Goal: Task Accomplishment & Management: Manage account settings

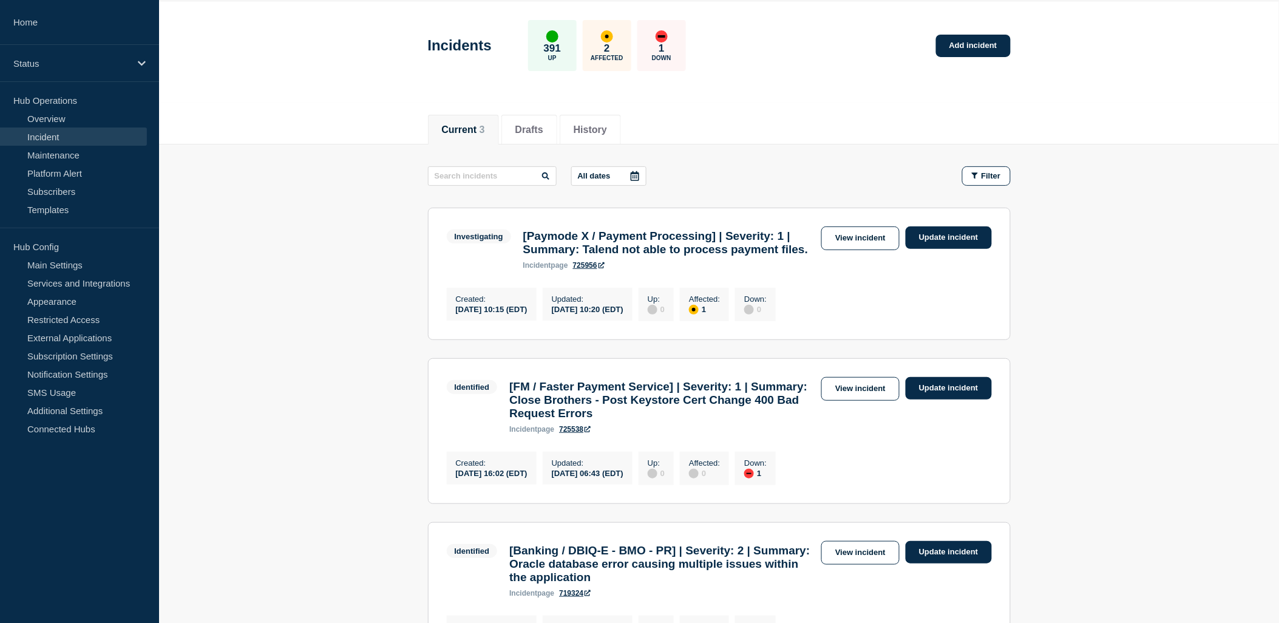
scroll to position [67, 0]
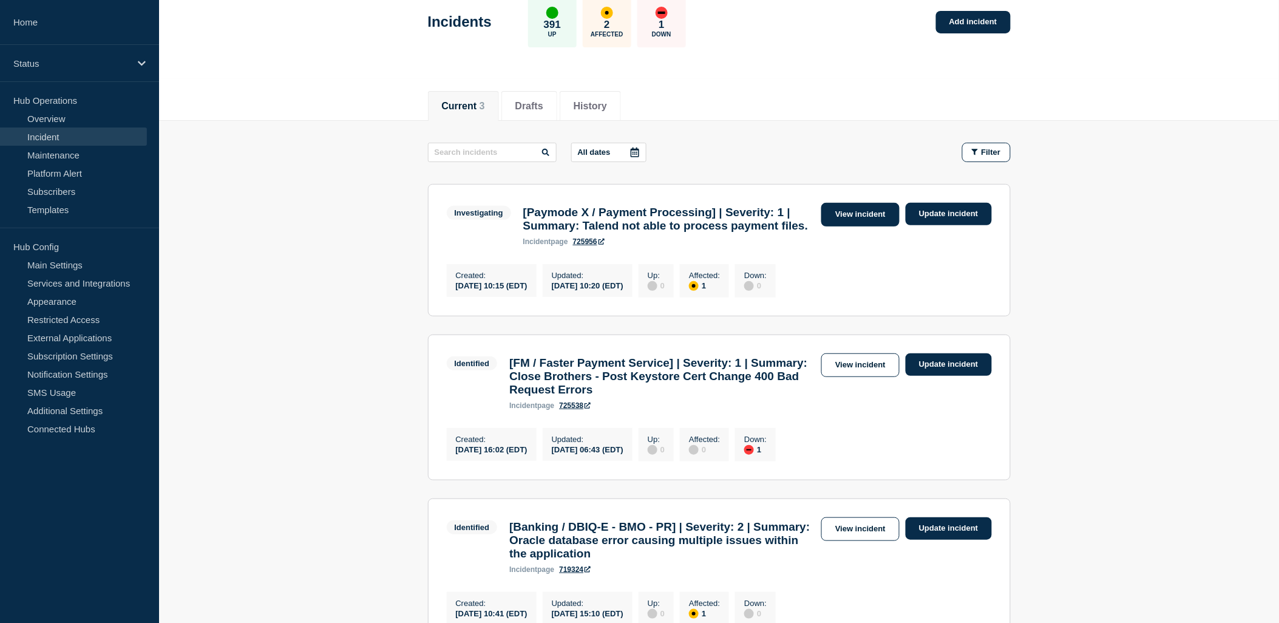
click at [849, 214] on link "View incident" at bounding box center [860, 215] width 78 height 24
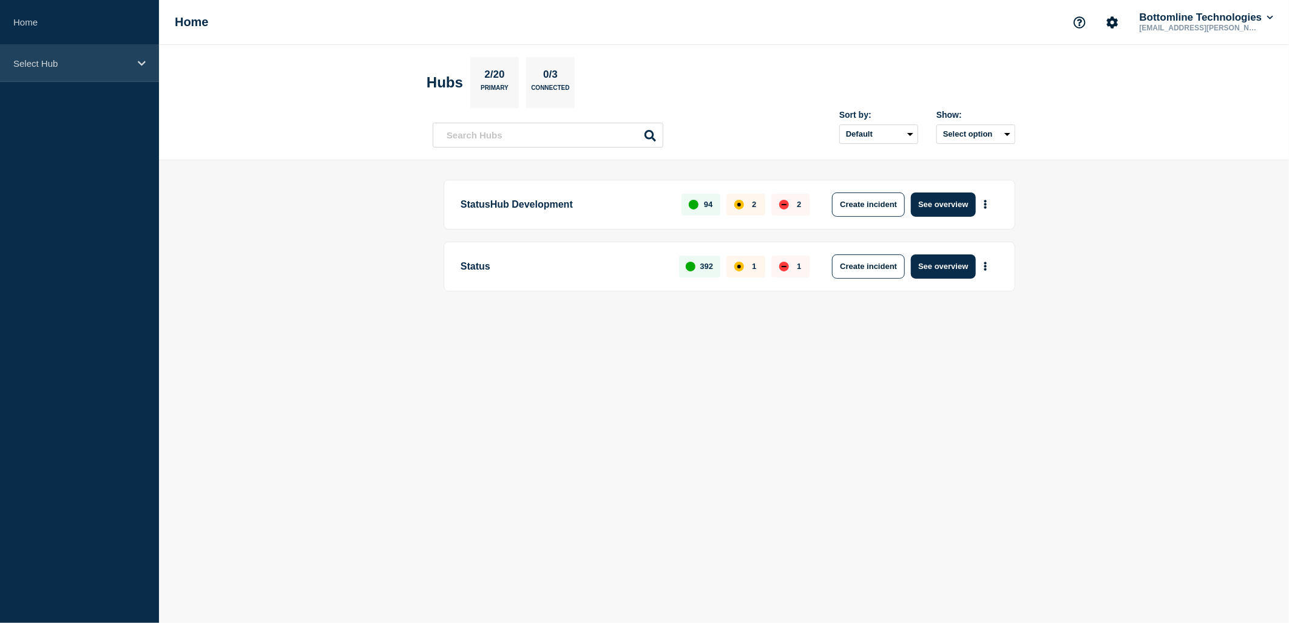
click at [95, 64] on p "Select Hub" at bounding box center [71, 63] width 117 height 10
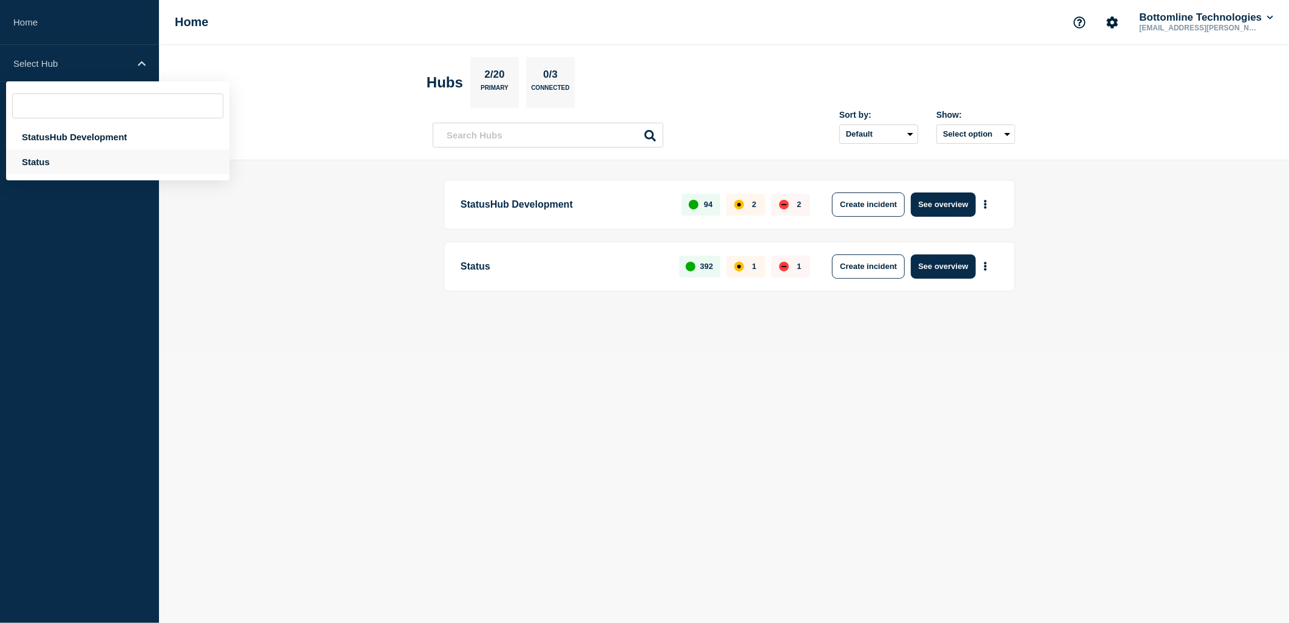
click at [35, 162] on div "Status" at bounding box center [117, 161] width 223 height 25
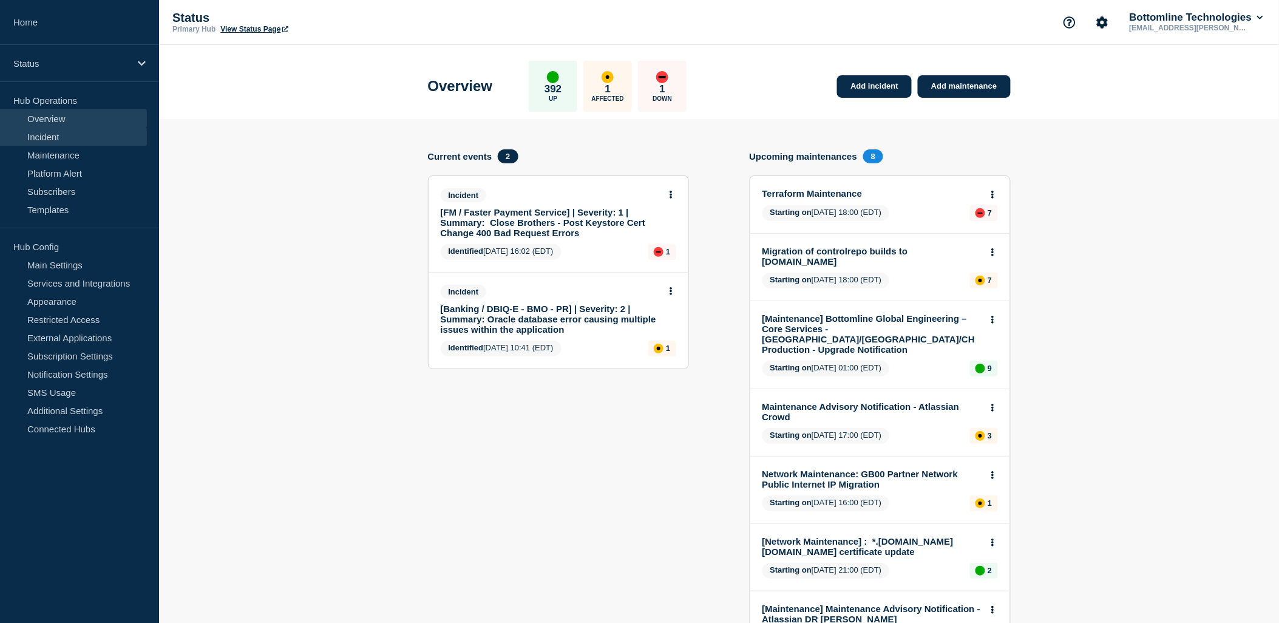
click at [61, 140] on link "Incident" at bounding box center [73, 136] width 147 height 18
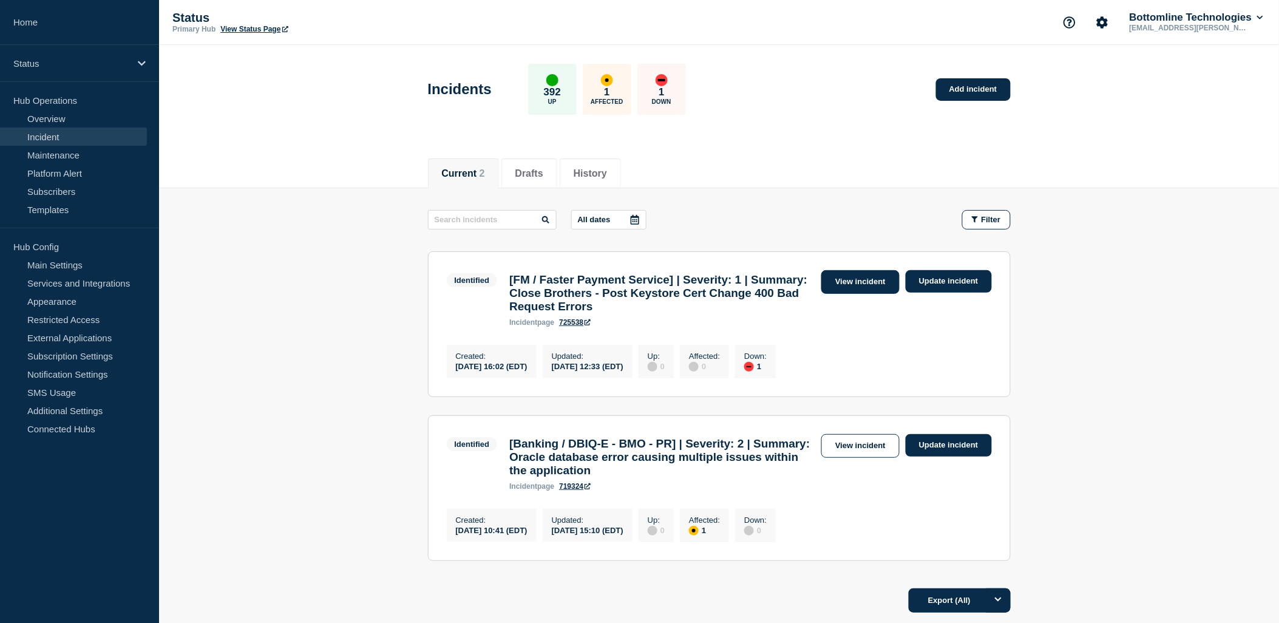
click at [872, 274] on link "View incident" at bounding box center [860, 282] width 78 height 24
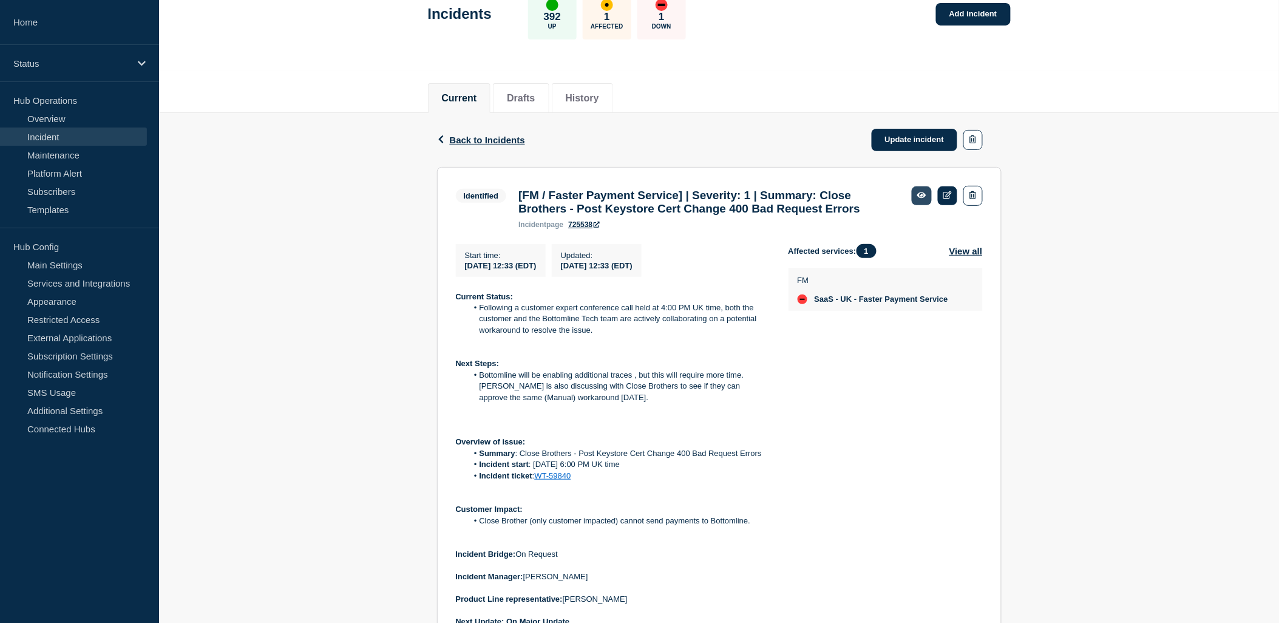
scroll to position [67, 0]
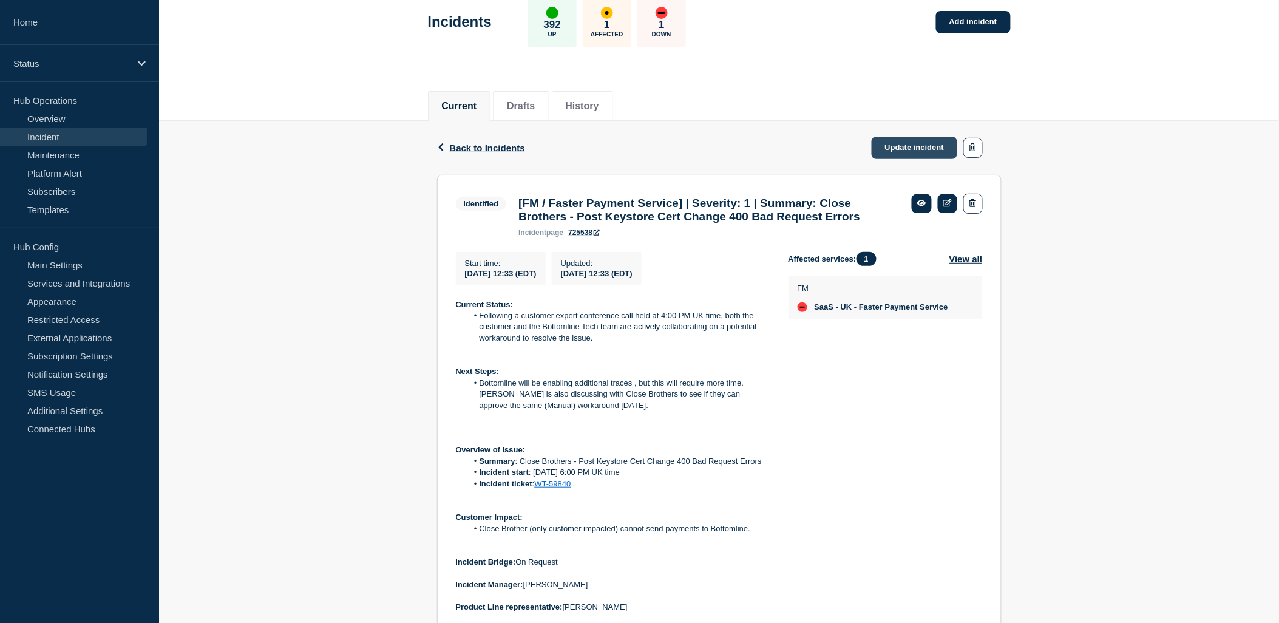
click at [901, 147] on link "Update incident" at bounding box center [915, 148] width 86 height 22
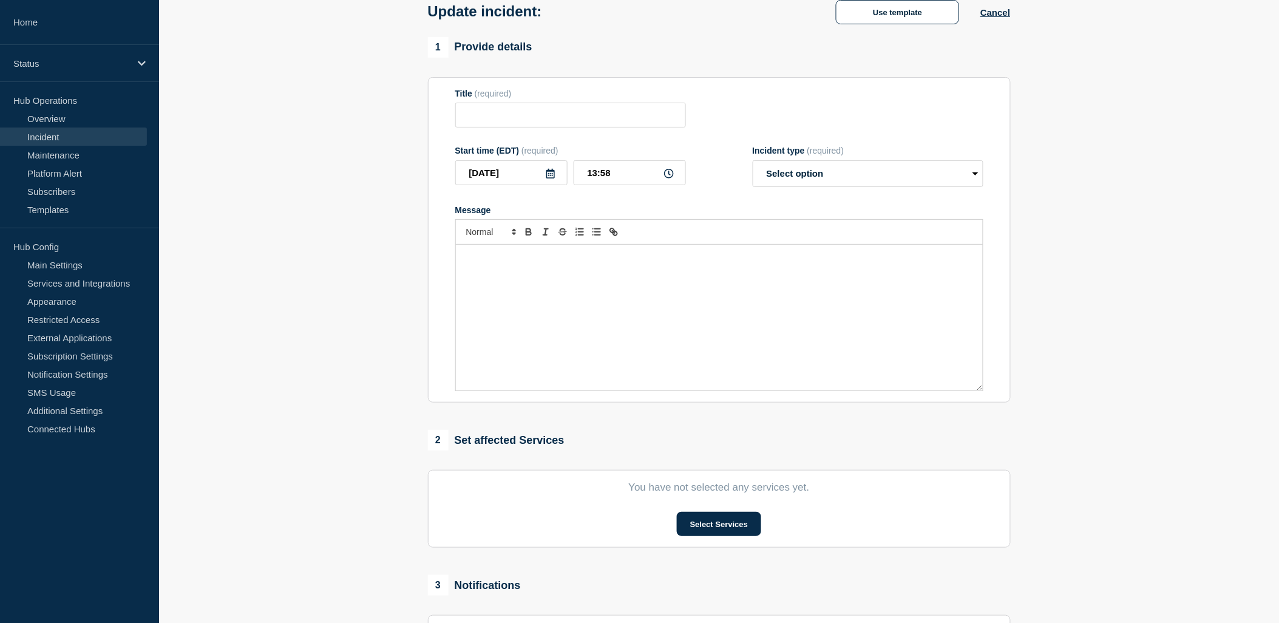
type input "[FM / Faster Payment Service] | Severity: 1 | Summary: Close Brothers - Post Ke…"
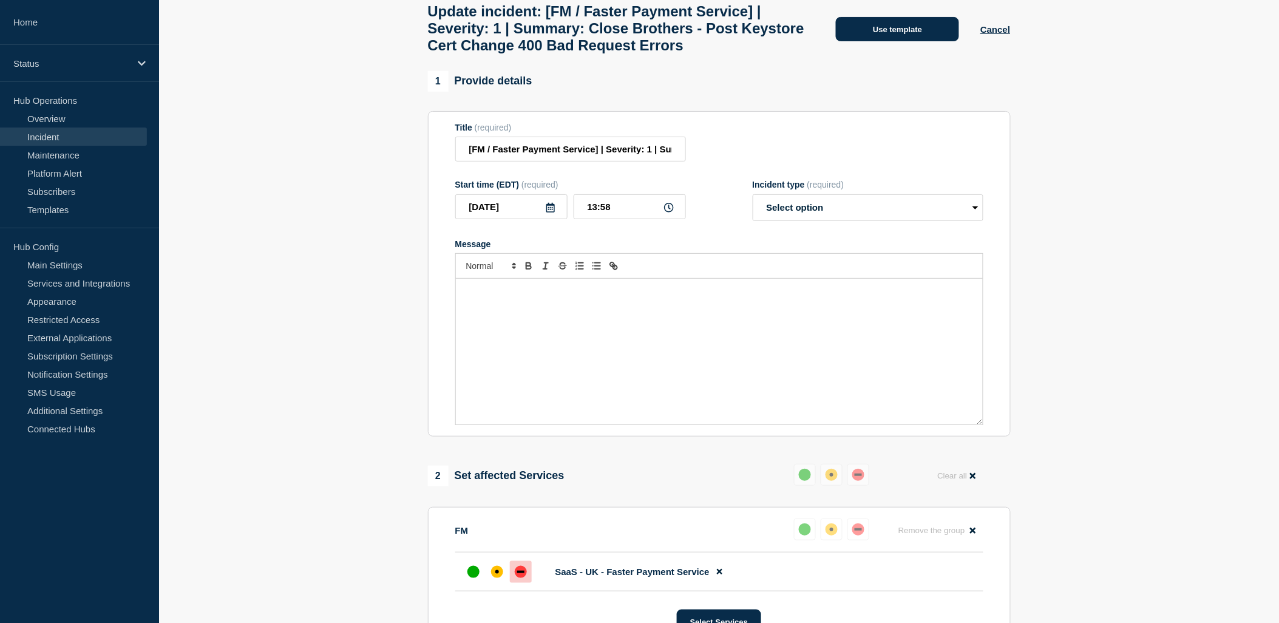
click at [887, 39] on button "Use template" at bounding box center [897, 29] width 123 height 24
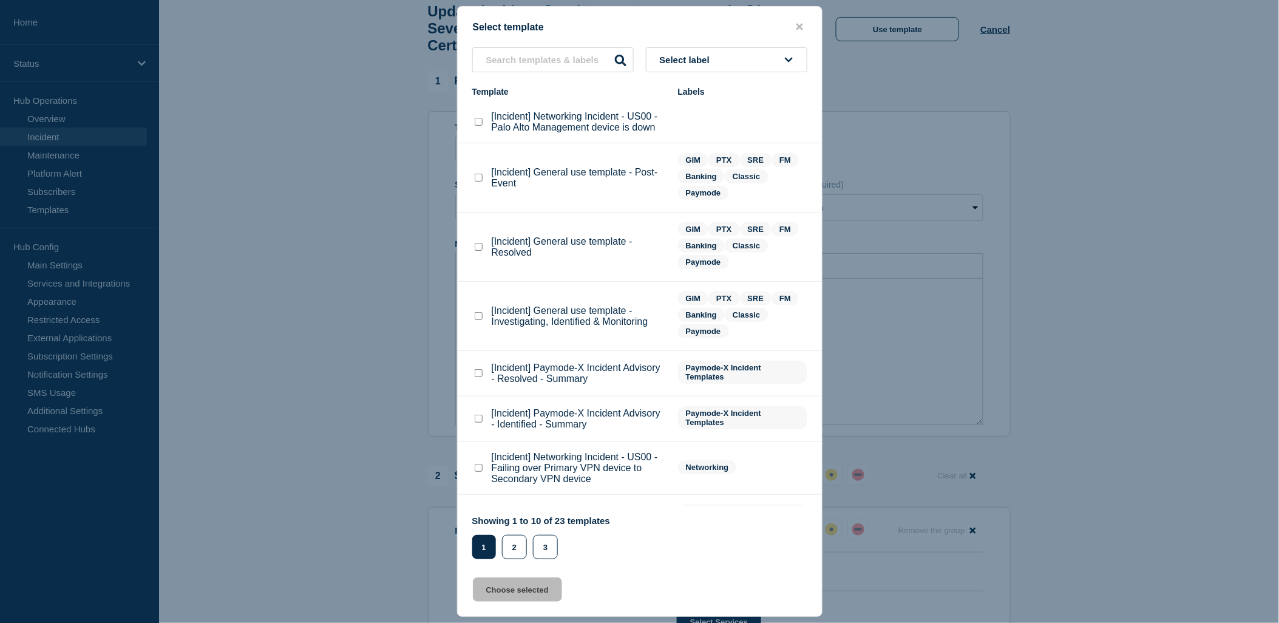
click at [561, 44] on div "Select template Select label Template Labels [Incident] Networking Incident - U…" at bounding box center [639, 311] width 365 height 611
click at [564, 51] on input "text" at bounding box center [552, 59] width 161 height 25
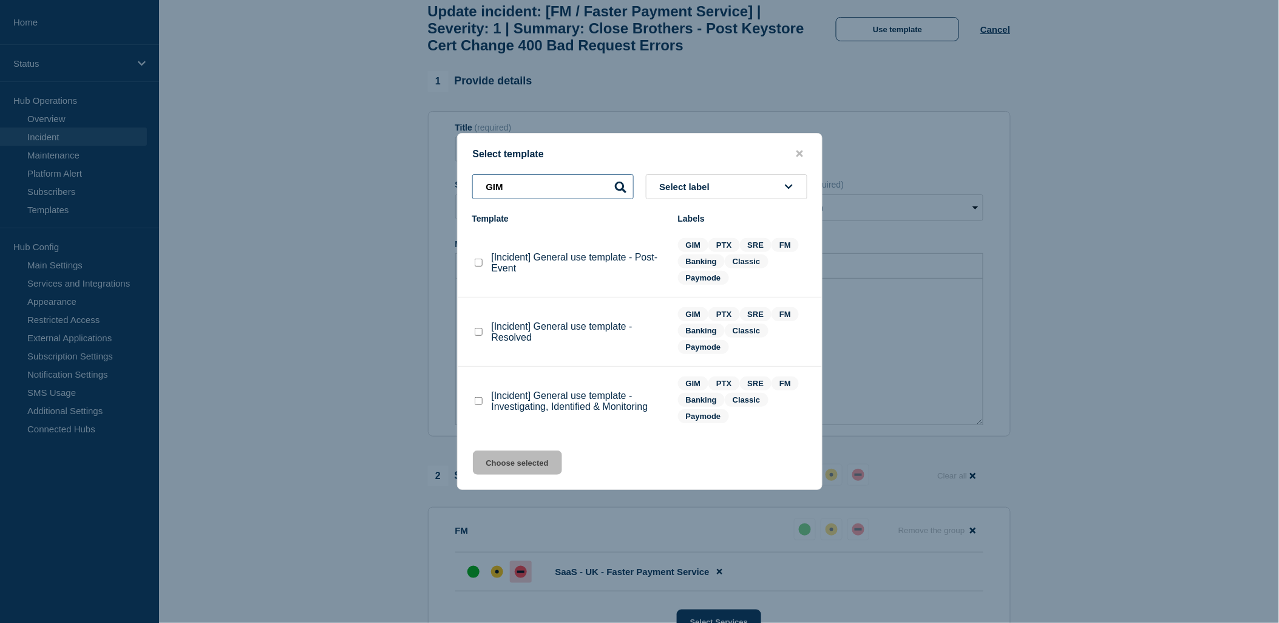
type input "GIM"
click at [469, 407] on li "[Incident] General use template - Investigating, Identified & Monitoring GIM PT…" at bounding box center [640, 401] width 364 height 69
click at [477, 403] on checkbox"] "[Incident] General use template - Investigating, Identified & Monitoring checkb…" at bounding box center [479, 401] width 8 height 8
checkbox checkbox"] "true"
click at [526, 458] on button "Choose selected" at bounding box center [517, 462] width 89 height 24
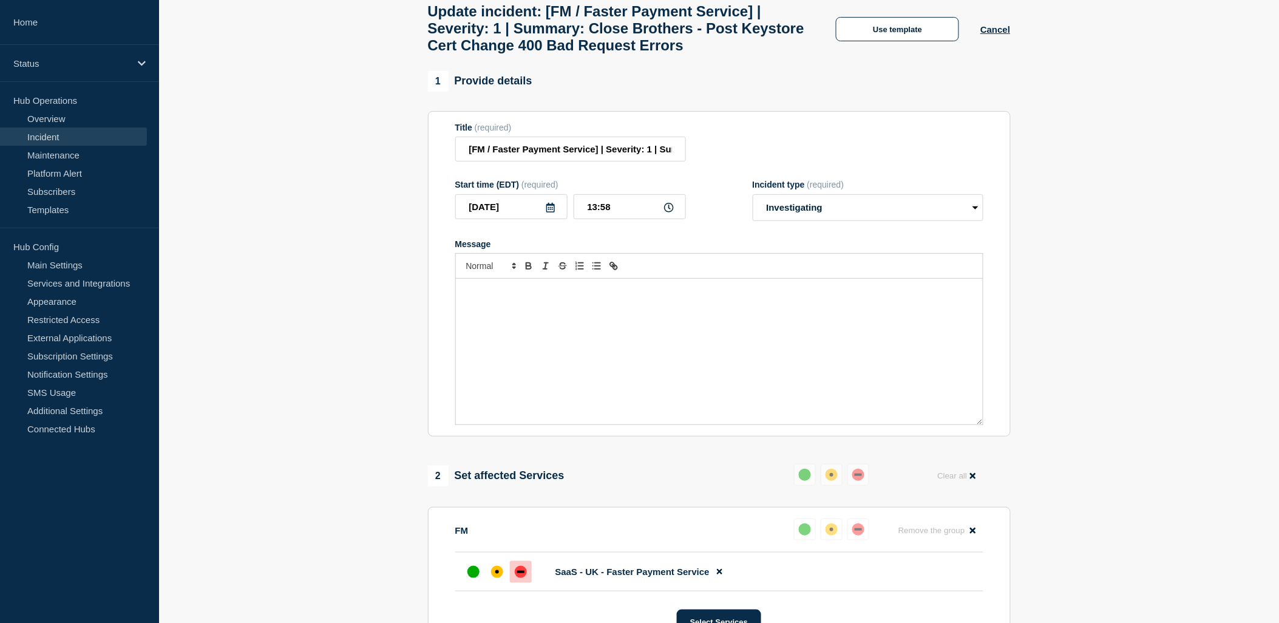
scroll to position [88, 0]
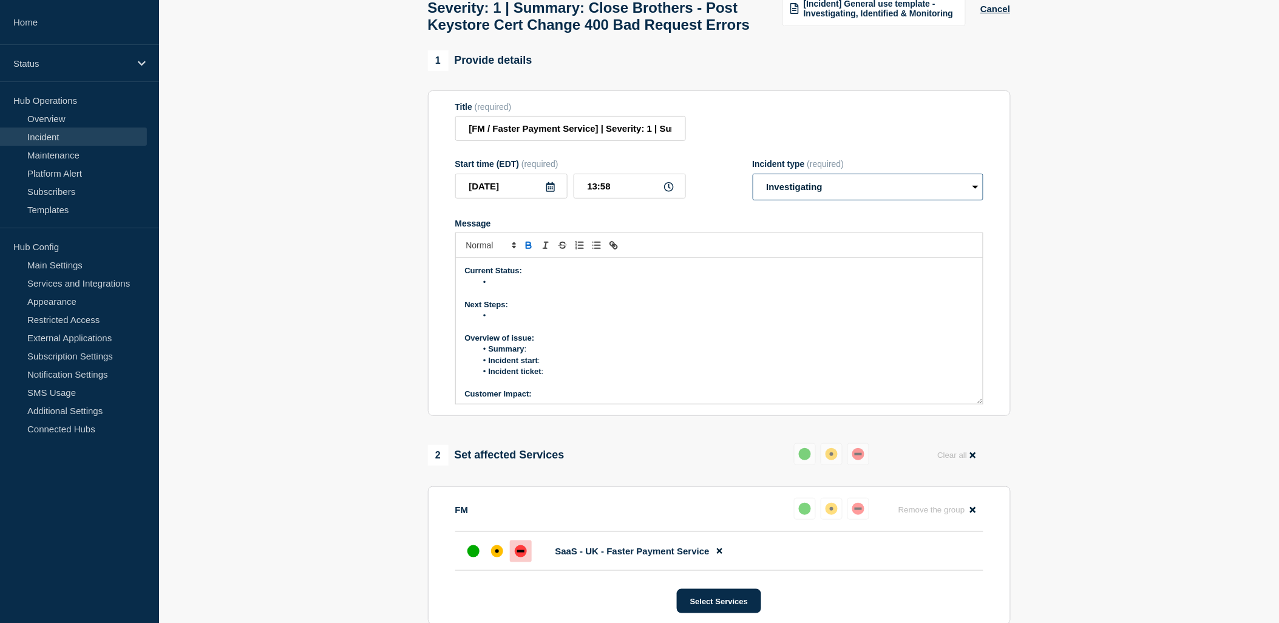
click at [825, 200] on select "Select option Investigating Identified Monitoring Resolved" at bounding box center [868, 187] width 231 height 27
select select "identified"
click at [753, 200] on select "Select option Investigating Identified Monitoring Resolved" at bounding box center [868, 187] width 231 height 27
click at [522, 299] on p "Message" at bounding box center [719, 293] width 509 height 11
click at [519, 288] on li "Message" at bounding box center [724, 282] width 497 height 11
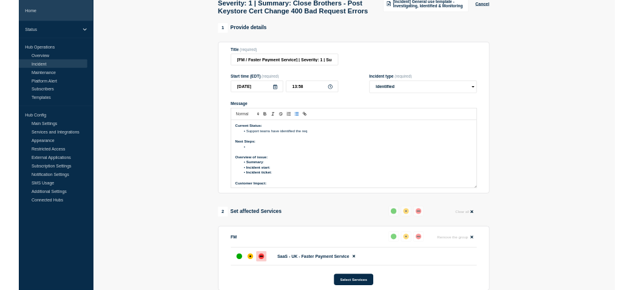
scroll to position [130, 0]
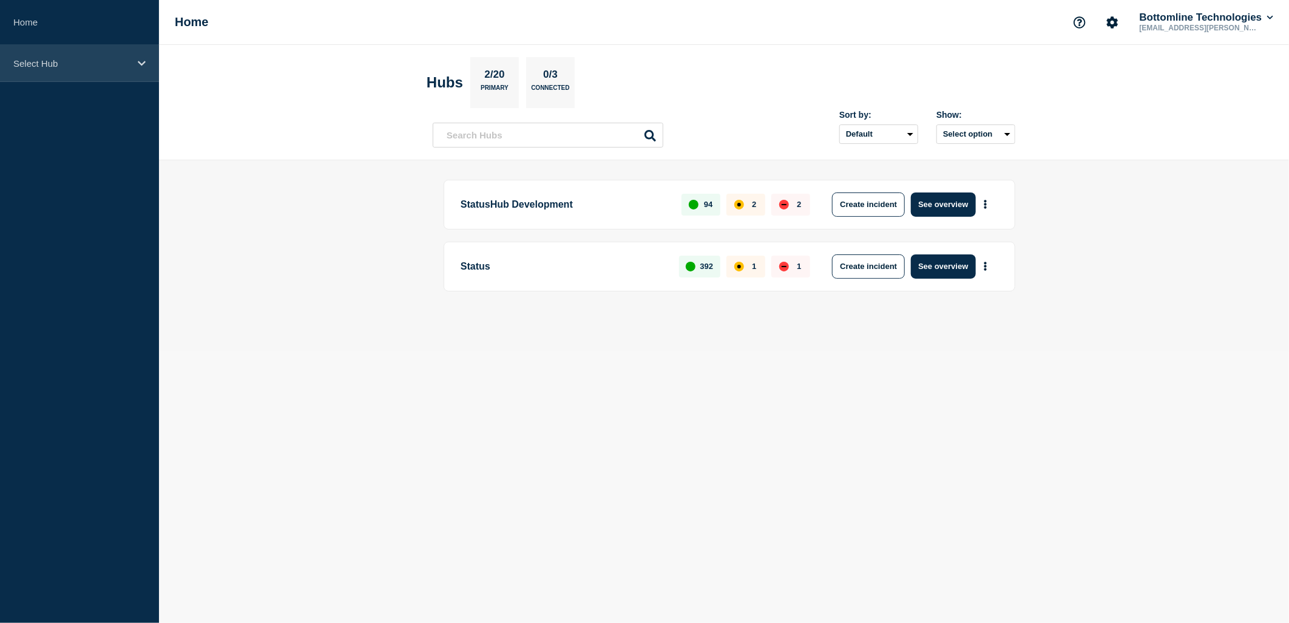
click at [137, 65] on div "Select Hub" at bounding box center [79, 63] width 159 height 37
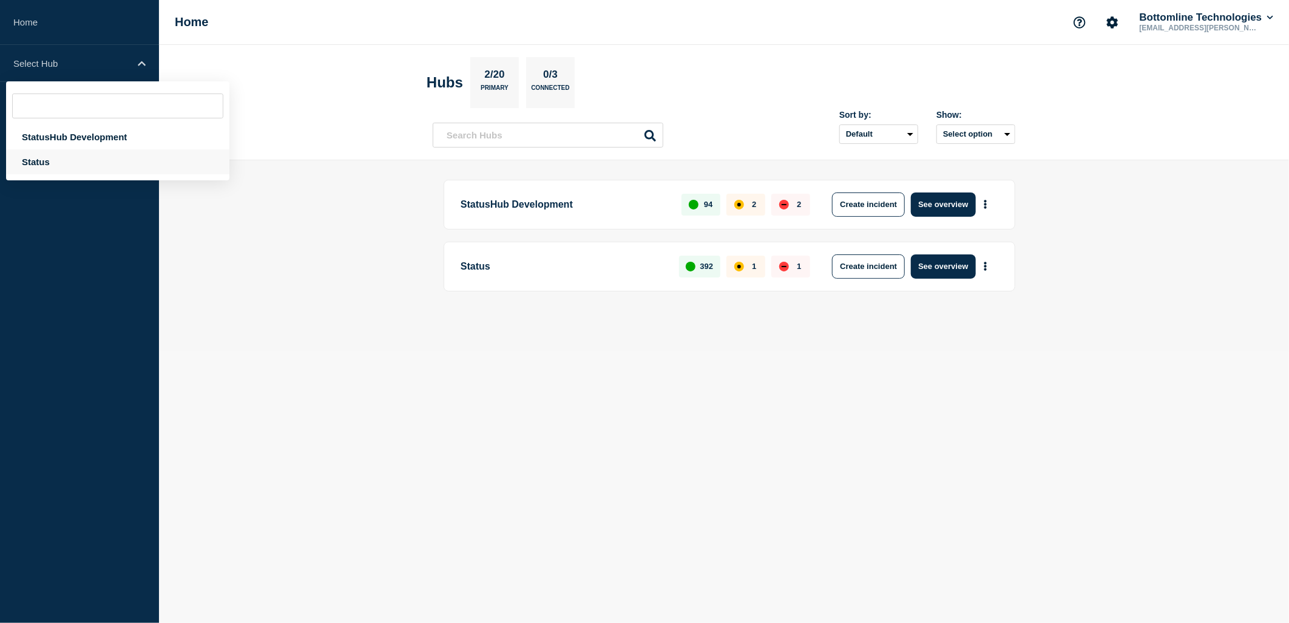
click at [56, 158] on div "Status" at bounding box center [117, 161] width 223 height 25
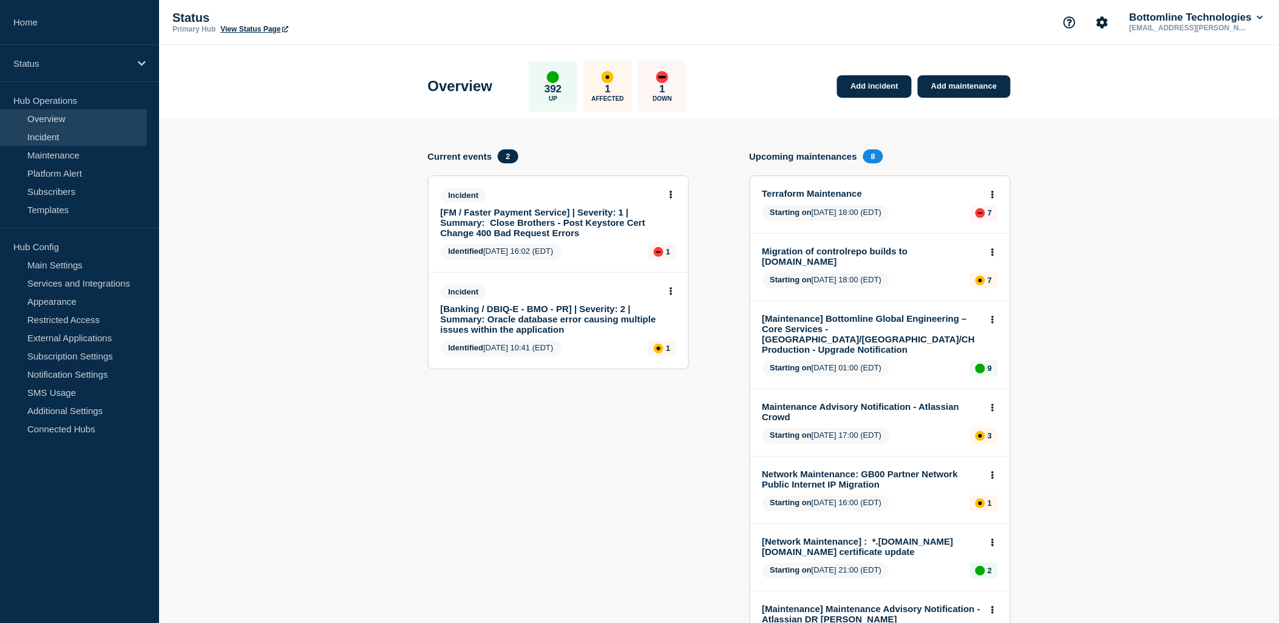
click at [61, 138] on link "Incident" at bounding box center [73, 136] width 147 height 18
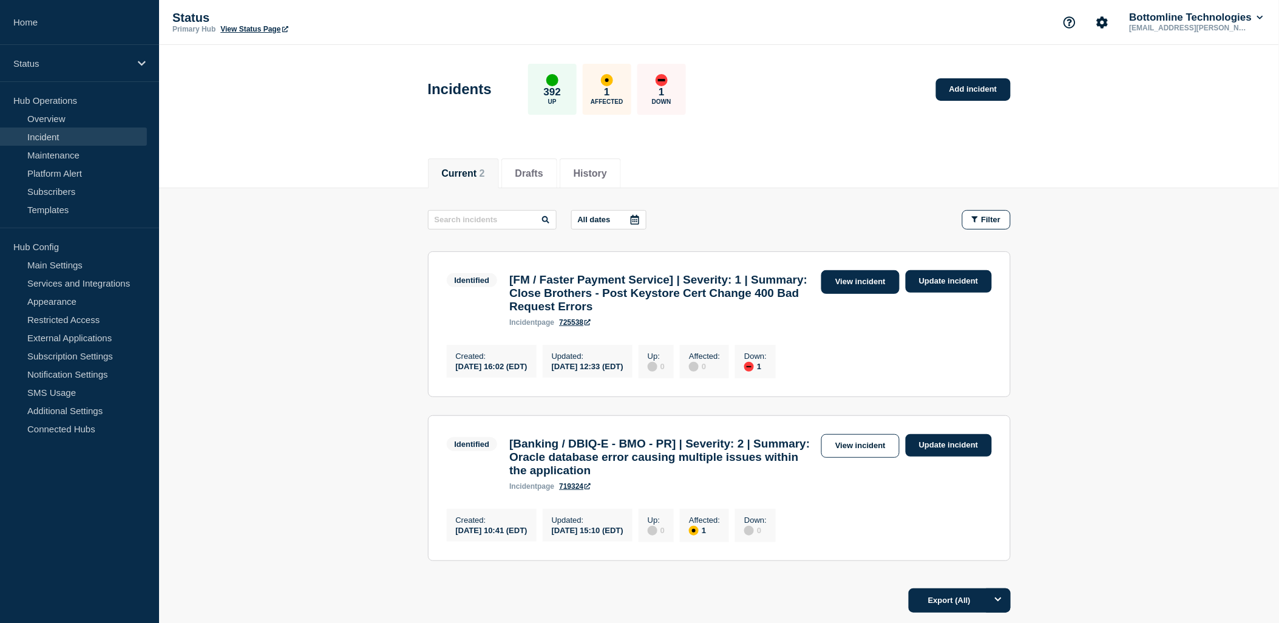
click at [849, 285] on link "View incident" at bounding box center [860, 282] width 78 height 24
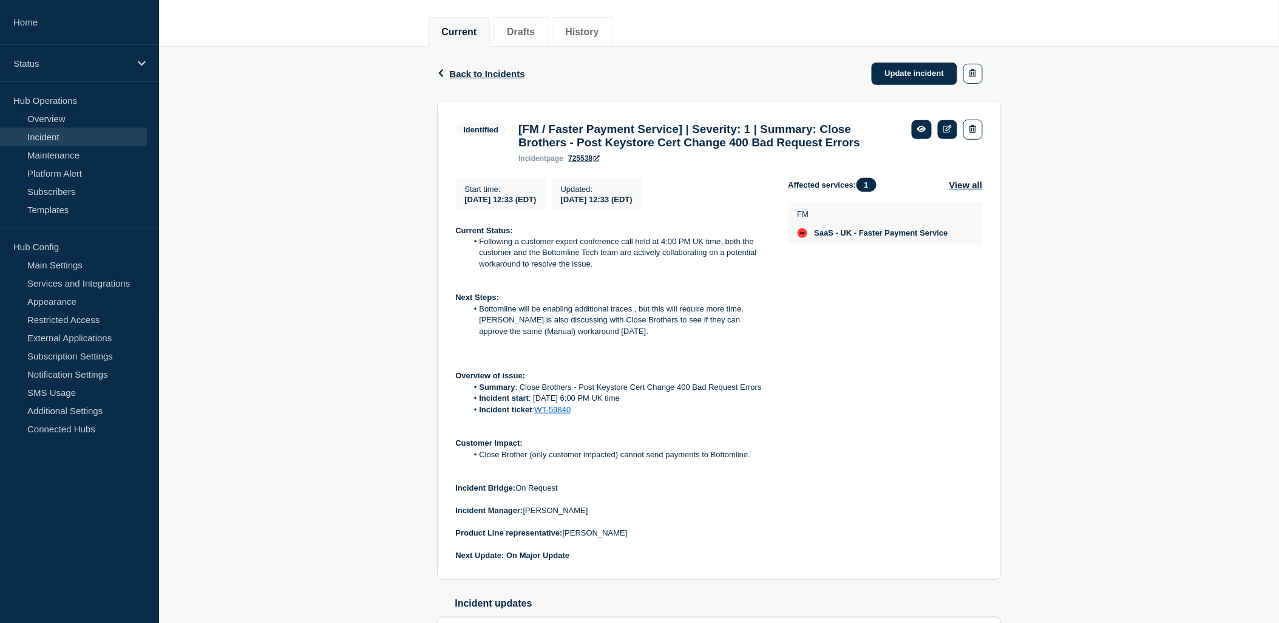
scroll to position [67, 0]
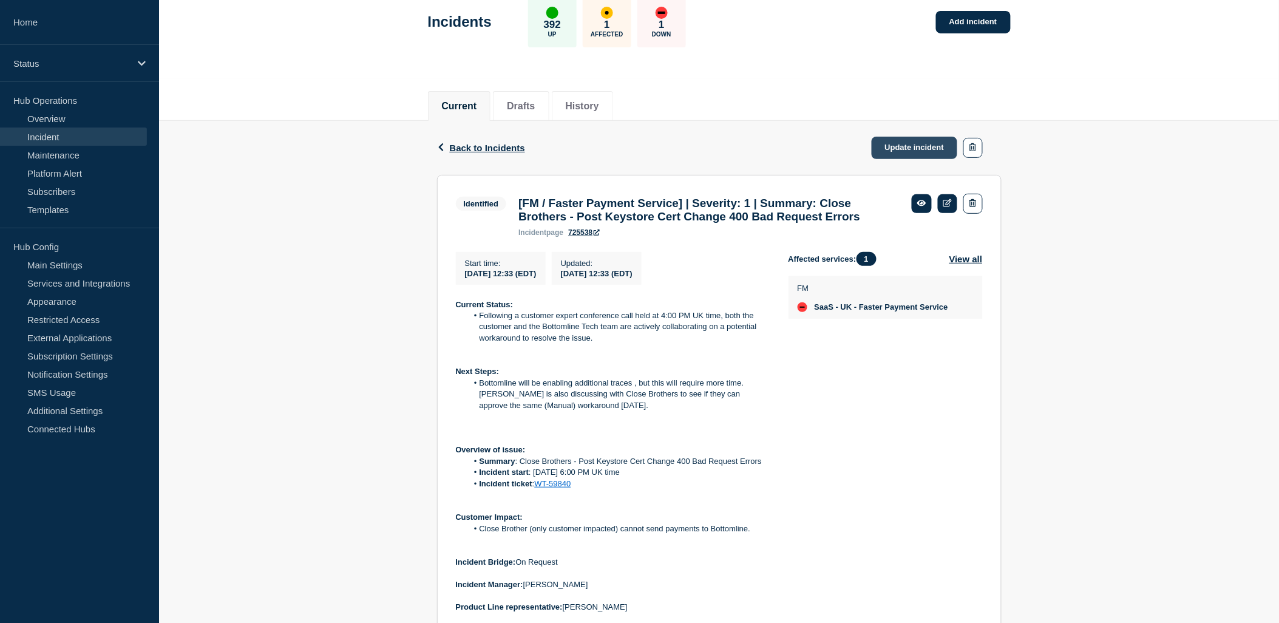
click at [929, 146] on link "Update incident" at bounding box center [915, 148] width 86 height 22
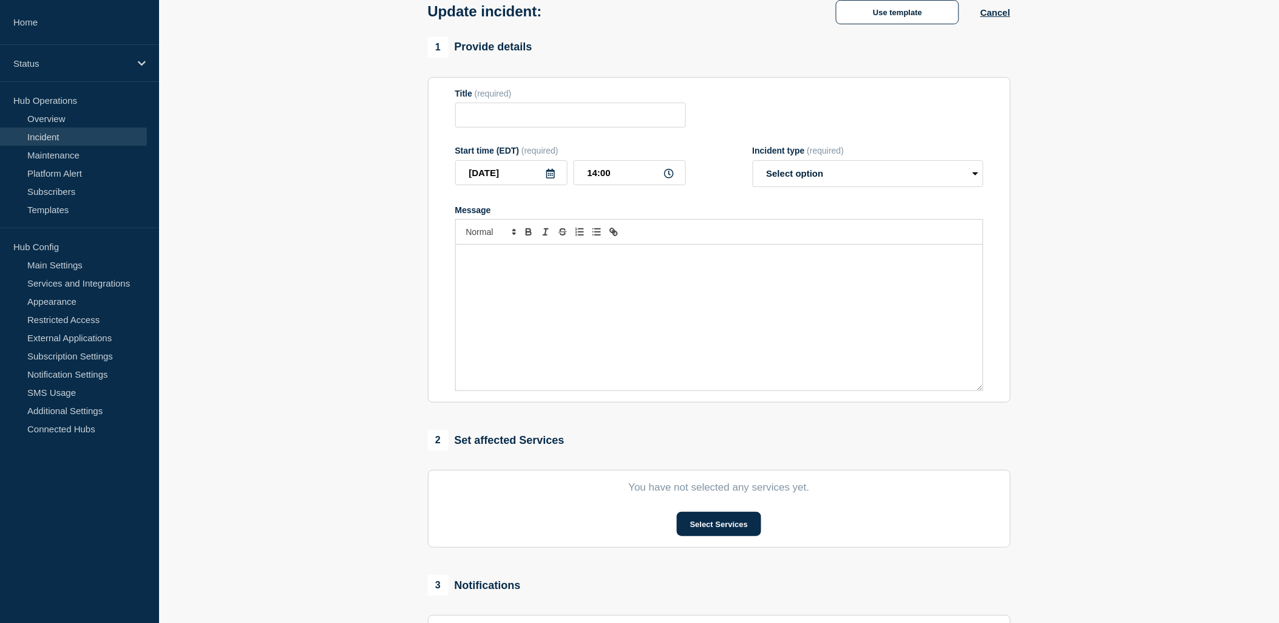
type input "[FM / Faster Payment Service] | Severity: 1 | Summary: Close Brothers - Post Ke…"
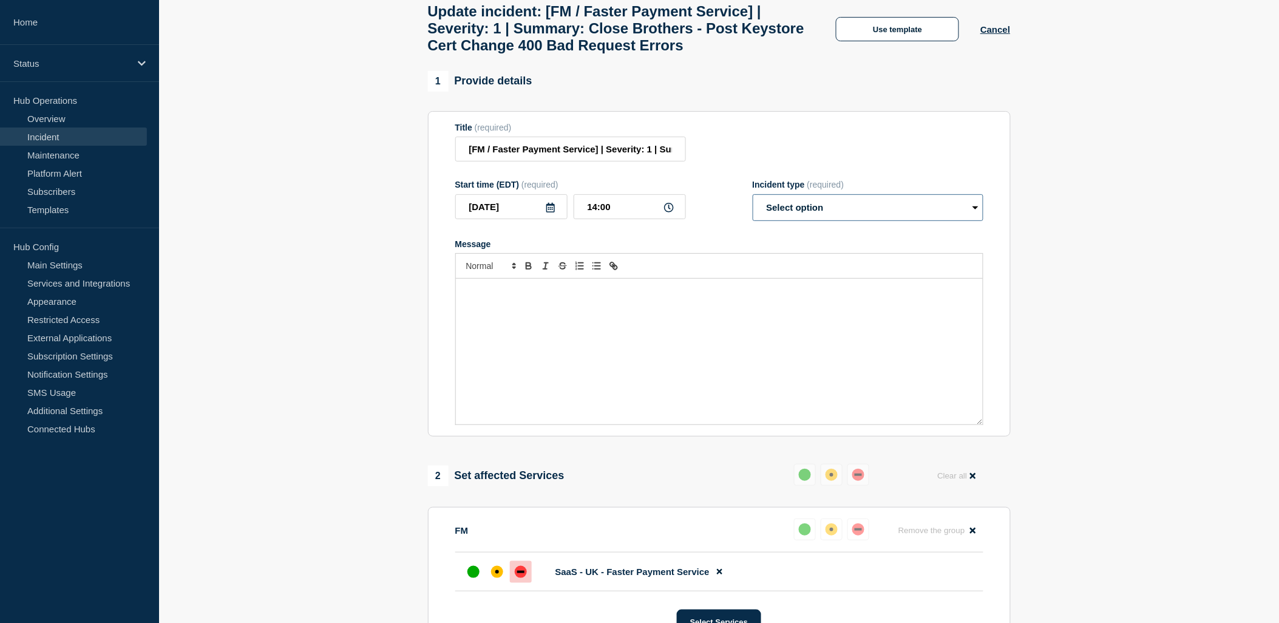
click at [813, 221] on select "Select option Investigating Identified Monitoring Resolved" at bounding box center [868, 207] width 231 height 27
click at [897, 38] on button "Use template" at bounding box center [897, 29] width 123 height 24
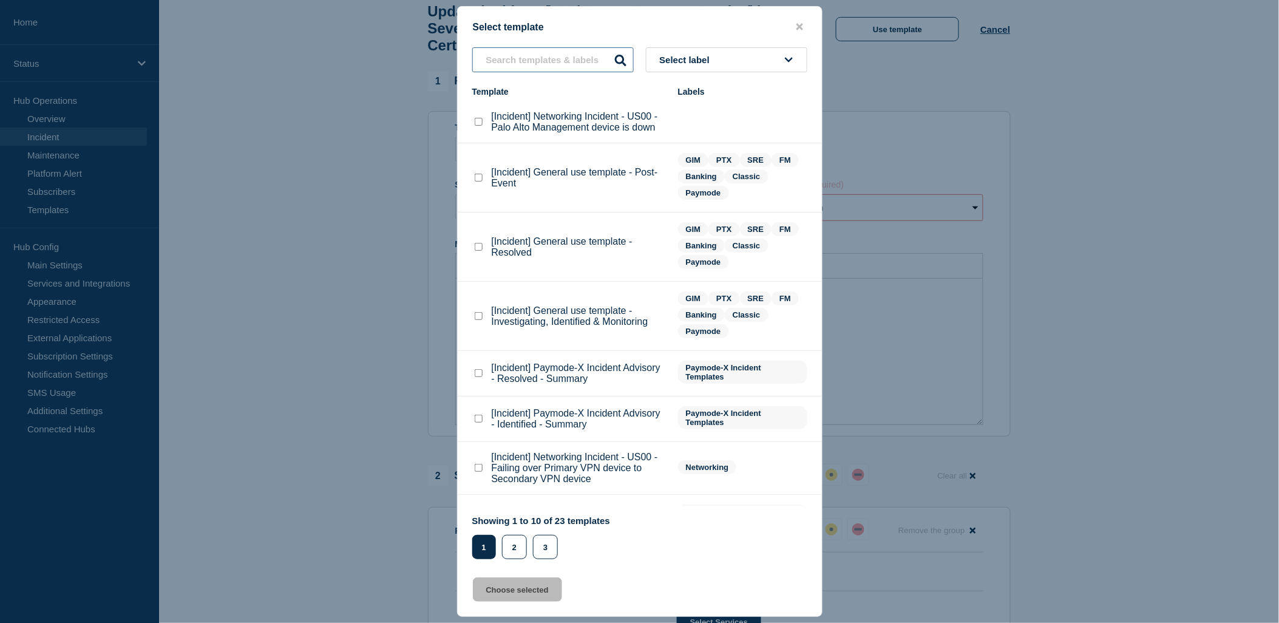
click at [586, 59] on input "text" at bounding box center [552, 59] width 161 height 25
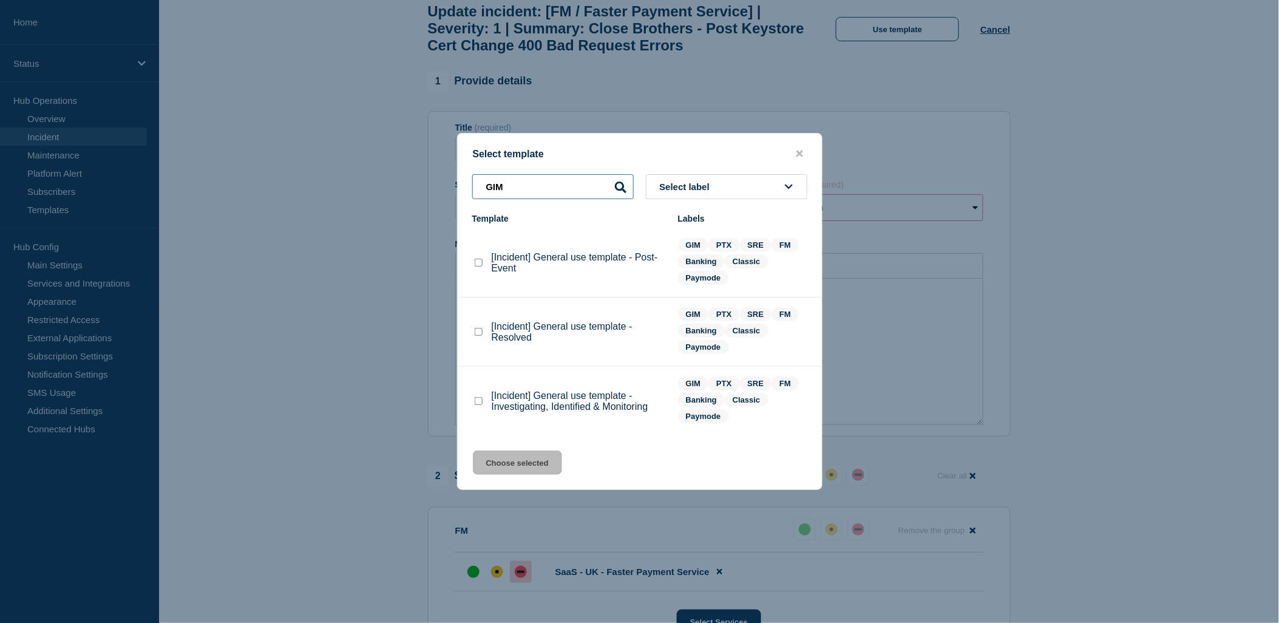
type input "GIM"
click at [478, 399] on checkbox"] "[Incident] General use template - Investigating, Identified & Monitoring checkb…" at bounding box center [479, 401] width 8 height 8
checkbox checkbox"] "true"
click at [513, 456] on button "Choose selected" at bounding box center [517, 462] width 89 height 24
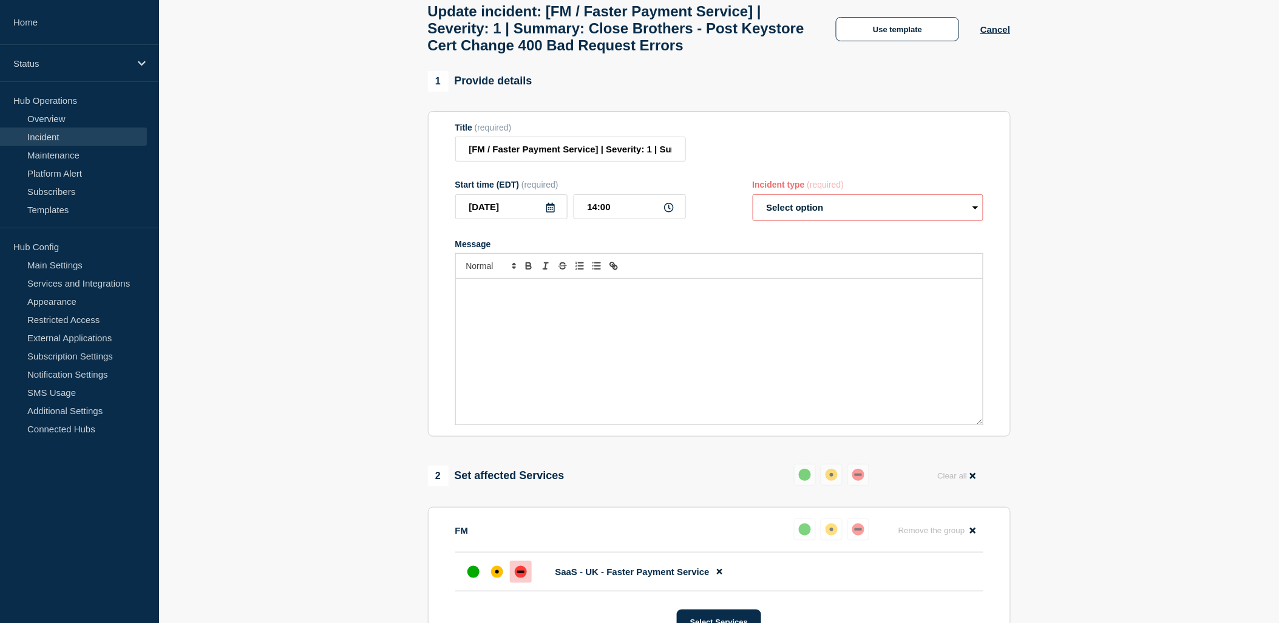
select select "investigating"
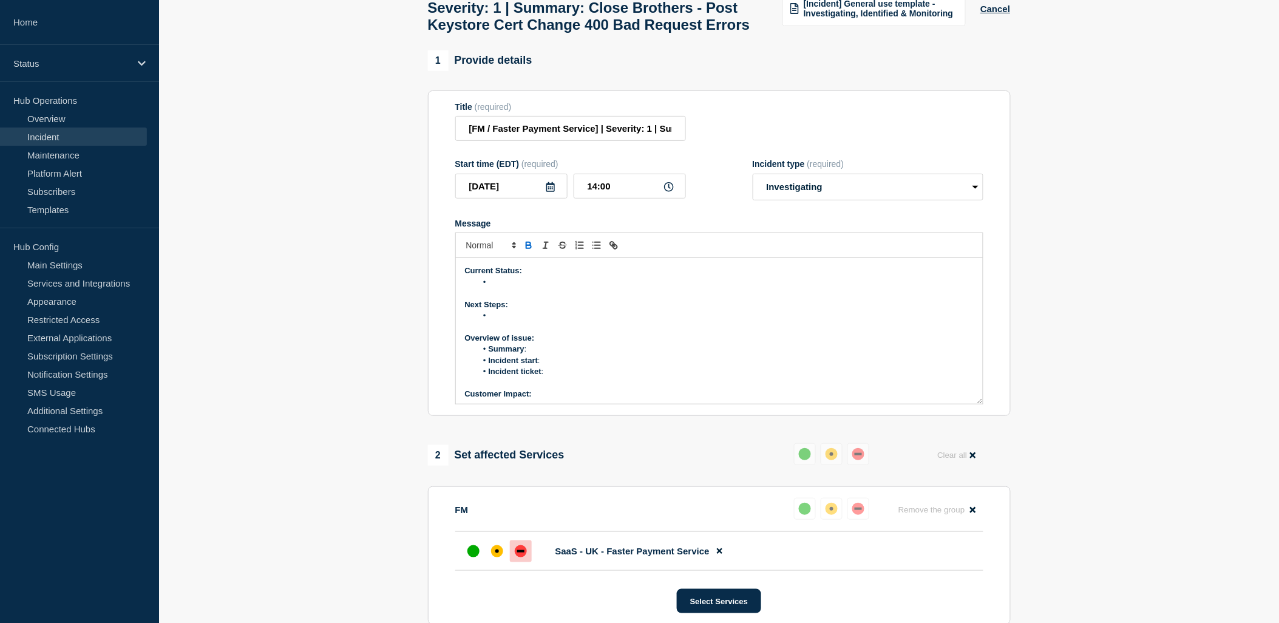
click at [512, 288] on li "Message" at bounding box center [724, 282] width 497 height 11
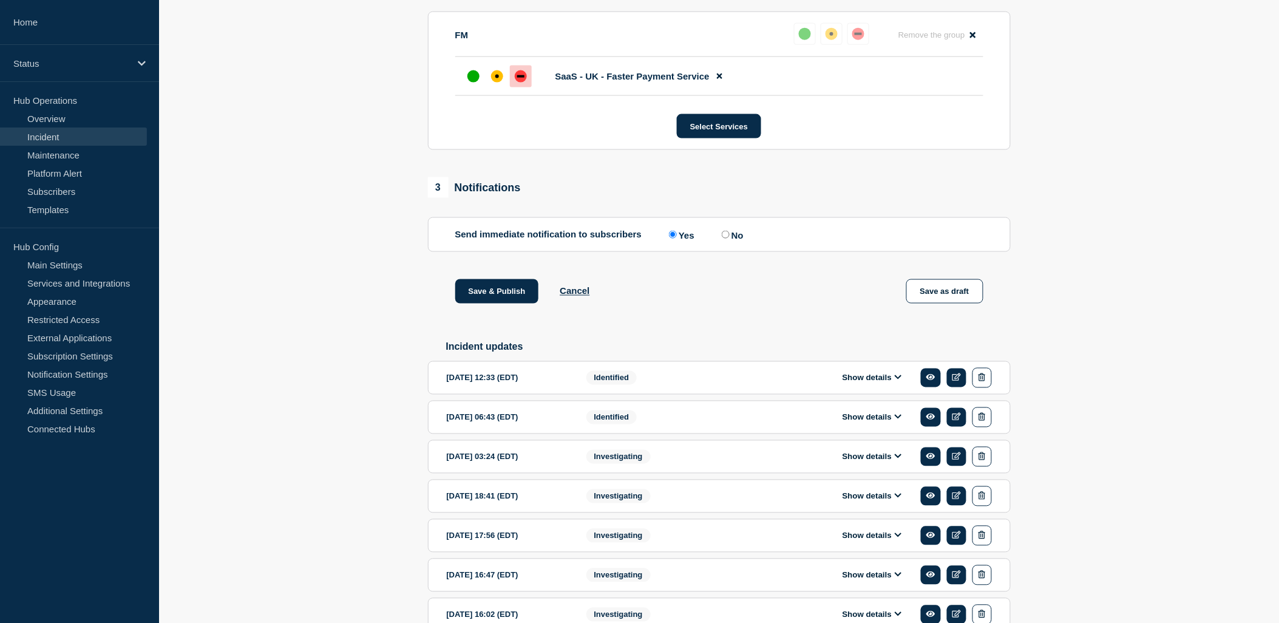
scroll to position [663, 0]
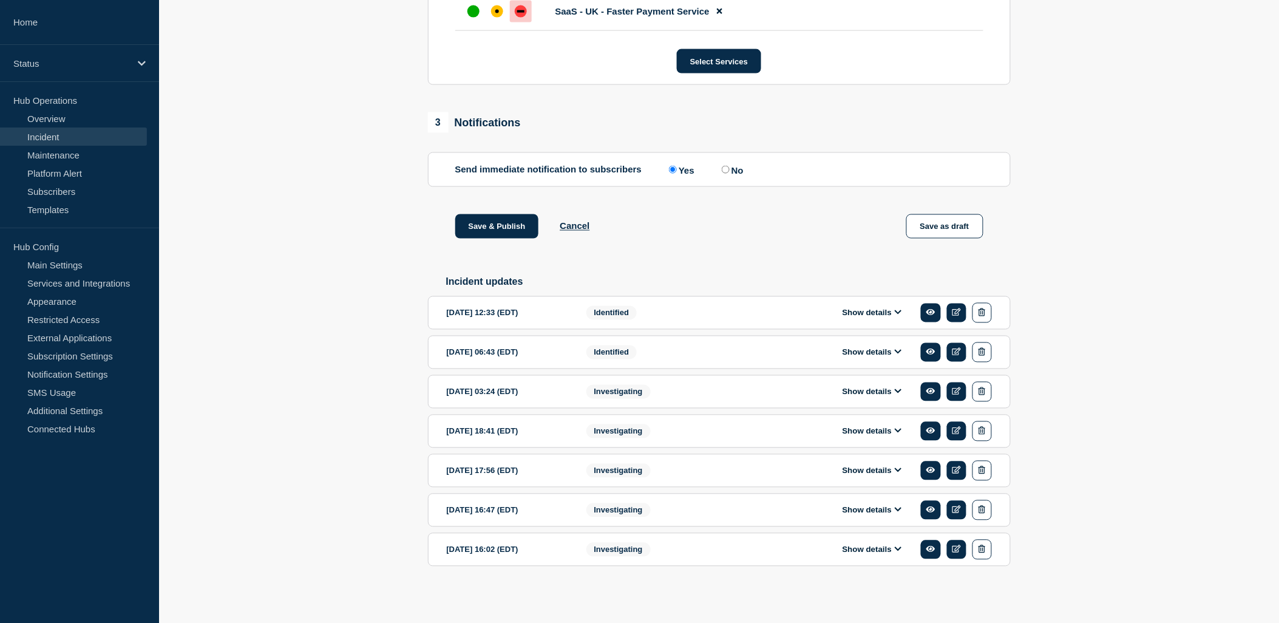
click at [846, 310] on button "Show details" at bounding box center [872, 313] width 67 height 10
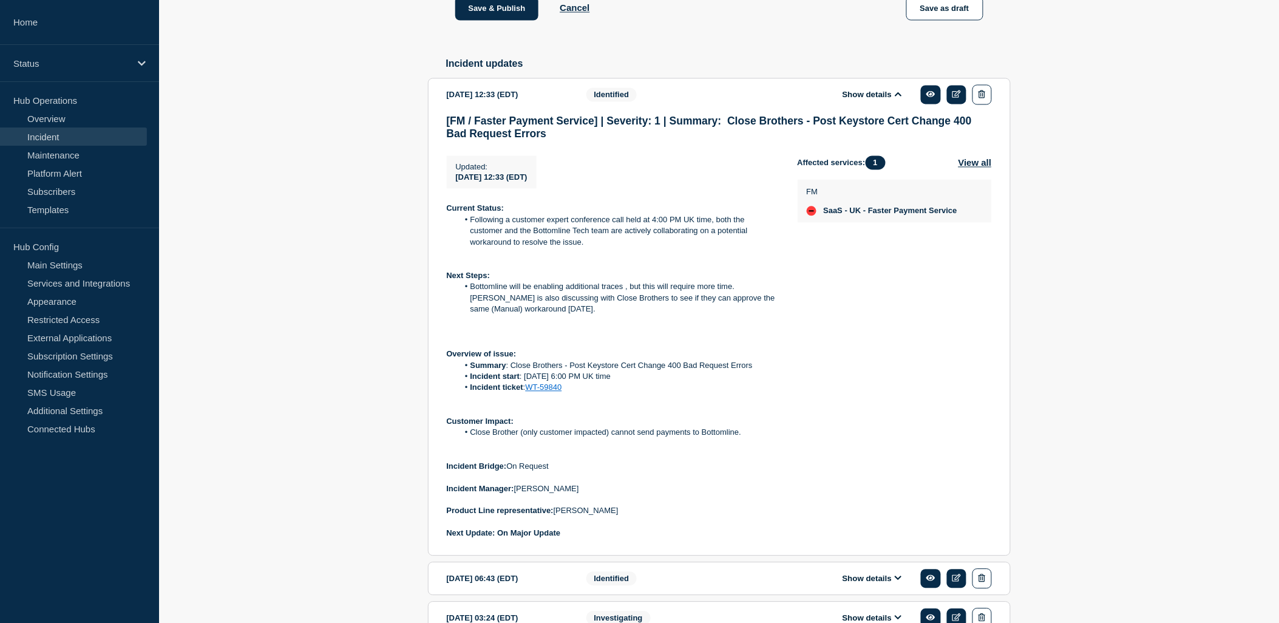
scroll to position [932, 0]
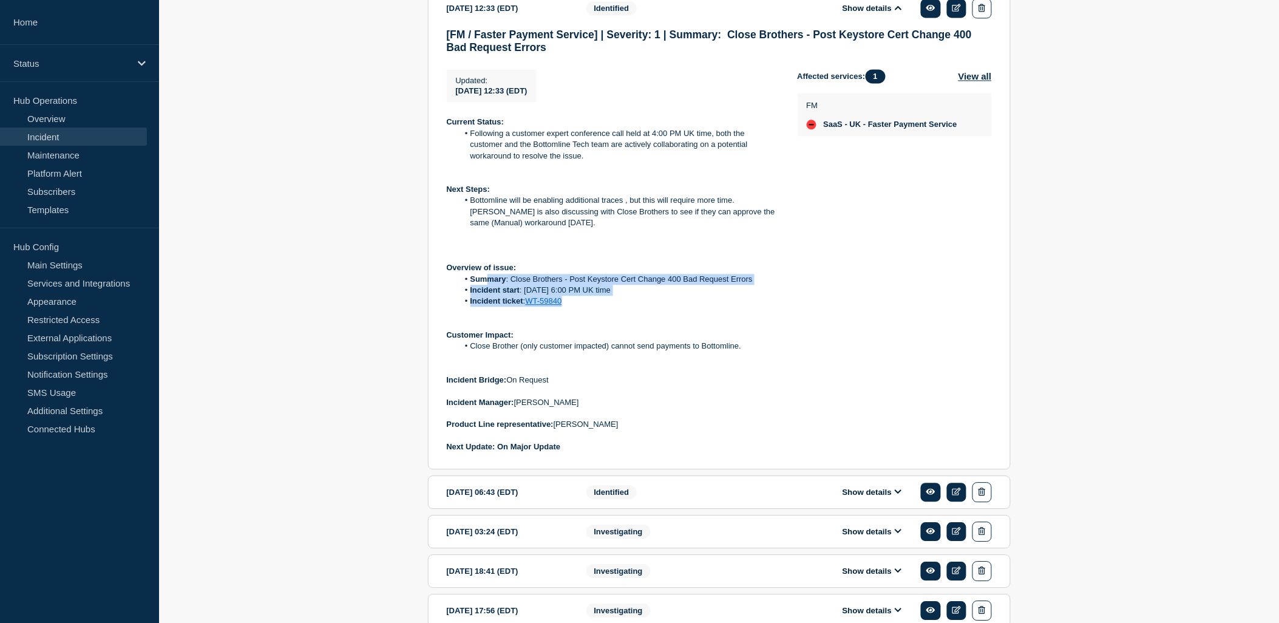
drag, startPoint x: 574, startPoint y: 342, endPoint x: 486, endPoint y: 320, distance: 90.8
click at [486, 307] on ol "Summary : Close Brothers - Post Keystore Cert Change 400 Bad Request Errors Inc…" at bounding box center [612, 290] width 331 height 33
drag, startPoint x: 751, startPoint y: 387, endPoint x: 724, endPoint y: 381, distance: 28.6
click at [730, 351] on li "Close Brother (only customer impacted) cannot send payments to Bottomline." at bounding box center [618, 346] width 320 height 11
drag, startPoint x: 571, startPoint y: 342, endPoint x: 467, endPoint y: 313, distance: 107.8
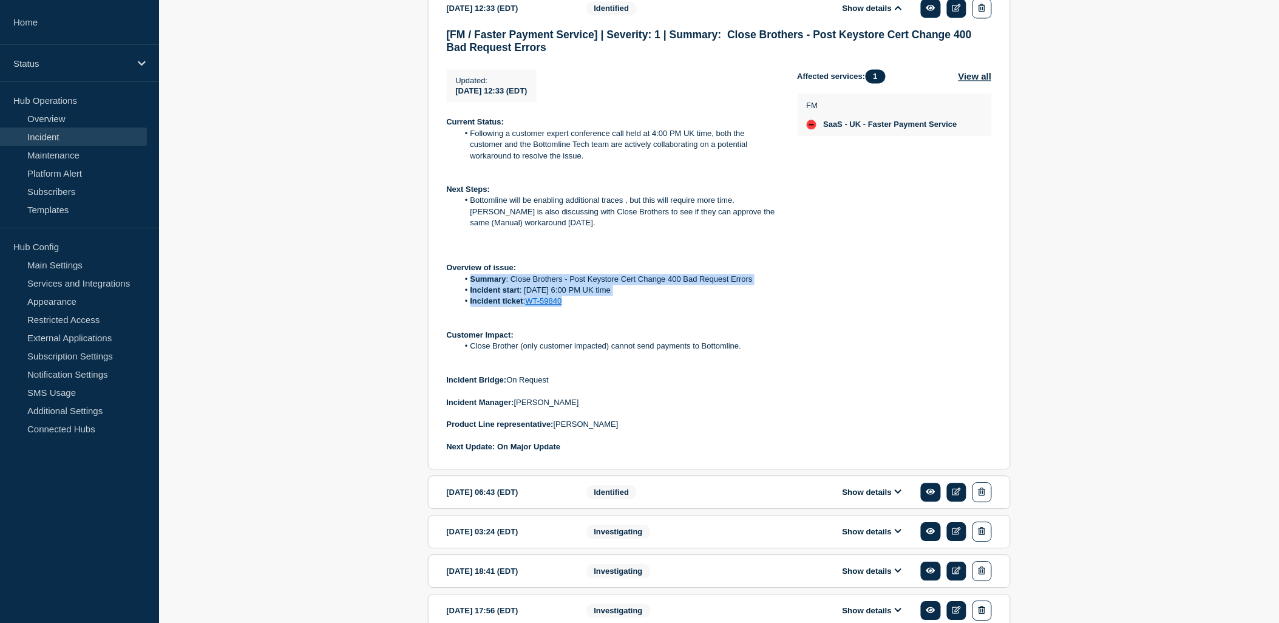
click at [467, 307] on ol "Summary : Close Brothers - Post Keystore Cert Change 400 Bad Request Errors Inc…" at bounding box center [612, 290] width 331 height 33
copy ol "Summary : Close Brothers - Post Keystore Cert Change 400 Bad Request Errors Inc…"
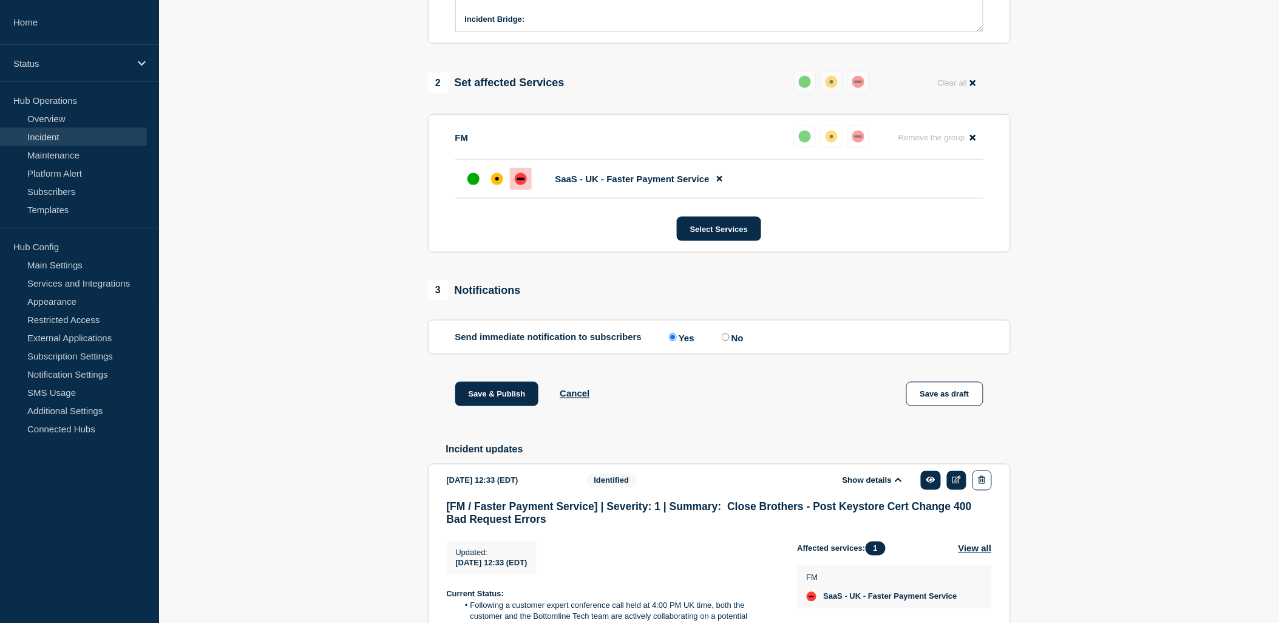
scroll to position [123, 0]
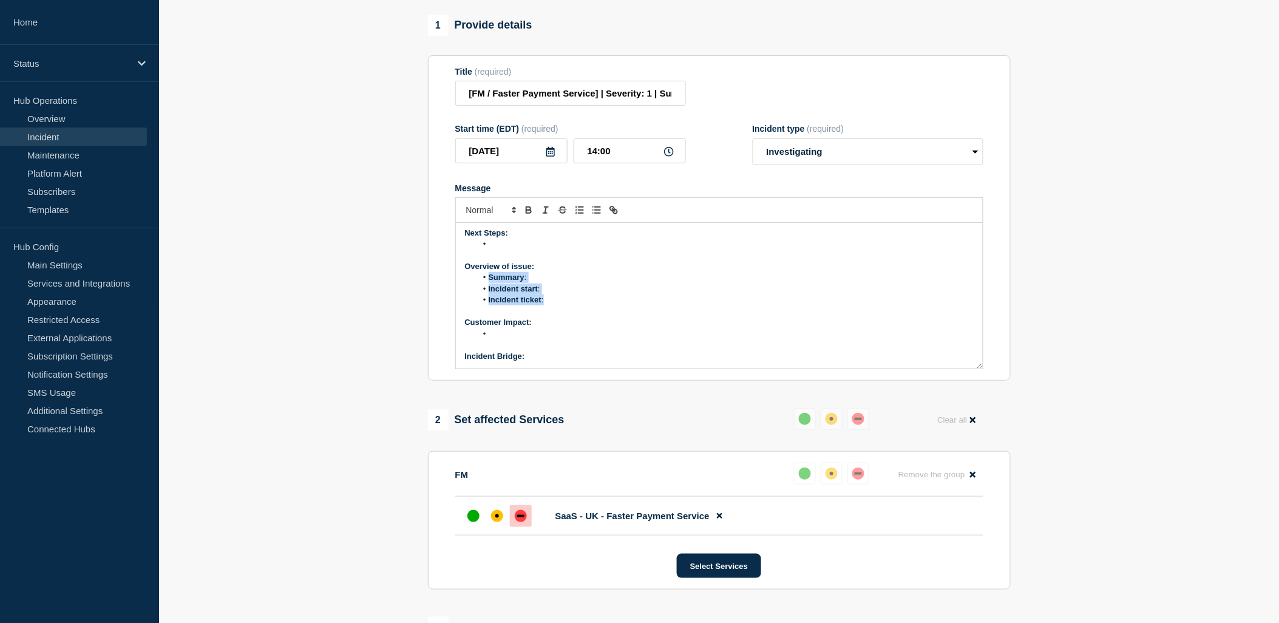
drag, startPoint x: 549, startPoint y: 330, endPoint x: 486, endPoint y: 308, distance: 66.8
click at [486, 305] on ol "Summary : Incident start : Incident ticket :" at bounding box center [719, 288] width 509 height 33
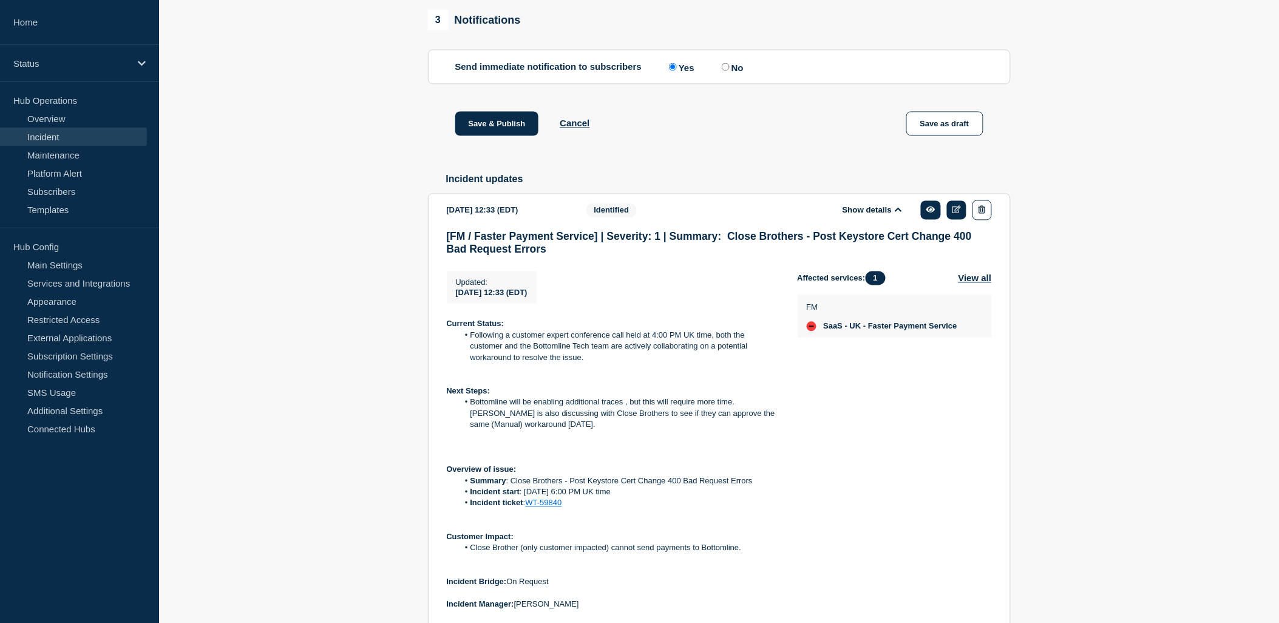
scroll to position [798, 0]
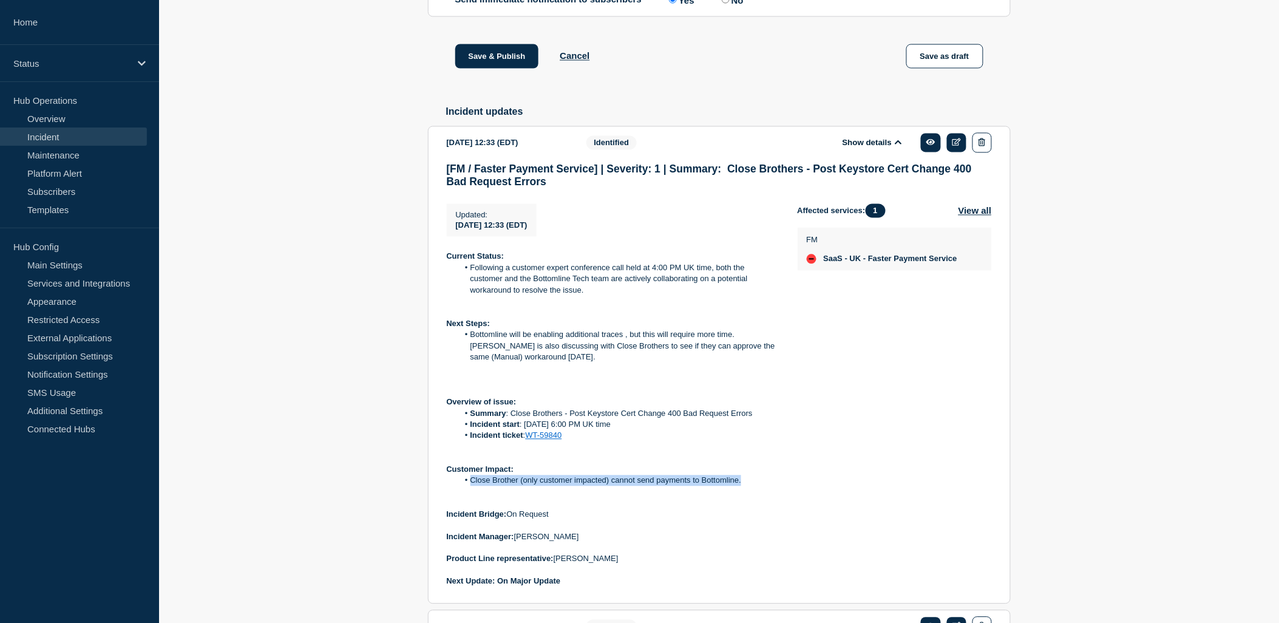
drag, startPoint x: 762, startPoint y: 516, endPoint x: 470, endPoint y: 522, distance: 291.4
click at [470, 486] on li "Close Brother (only customer impacted) cannot send payments to Bottomline." at bounding box center [618, 480] width 320 height 11
copy li "Close Brother (only customer impacted) cannot send payments to Bottomline."
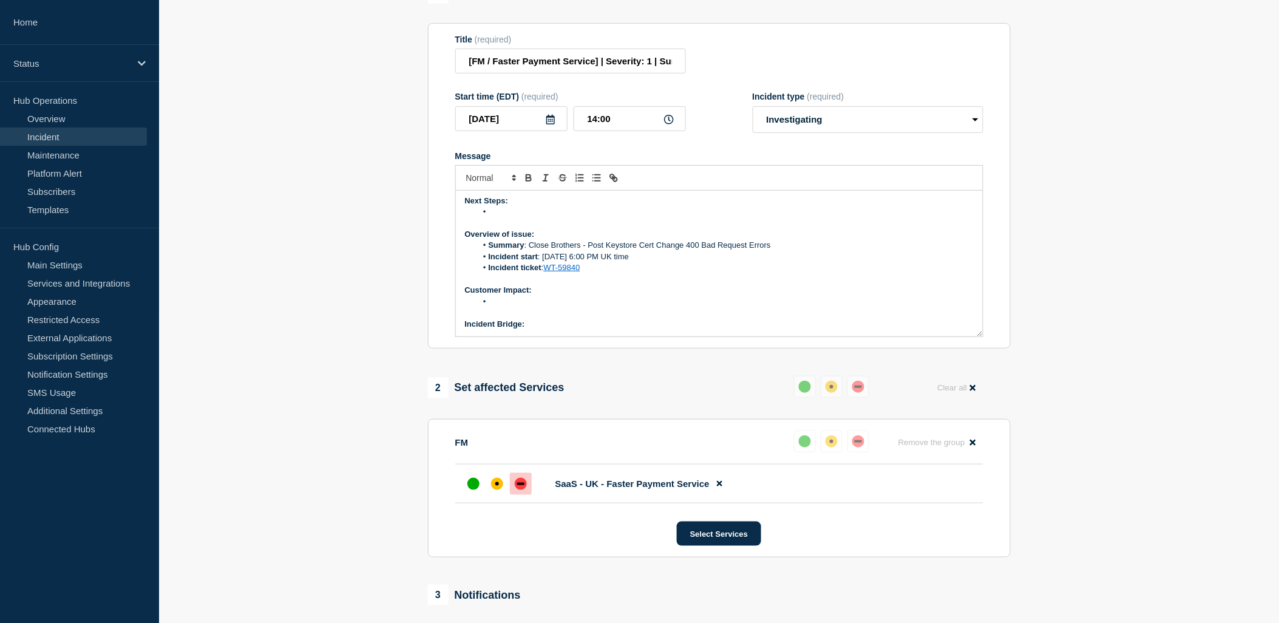
scroll to position [56, 0]
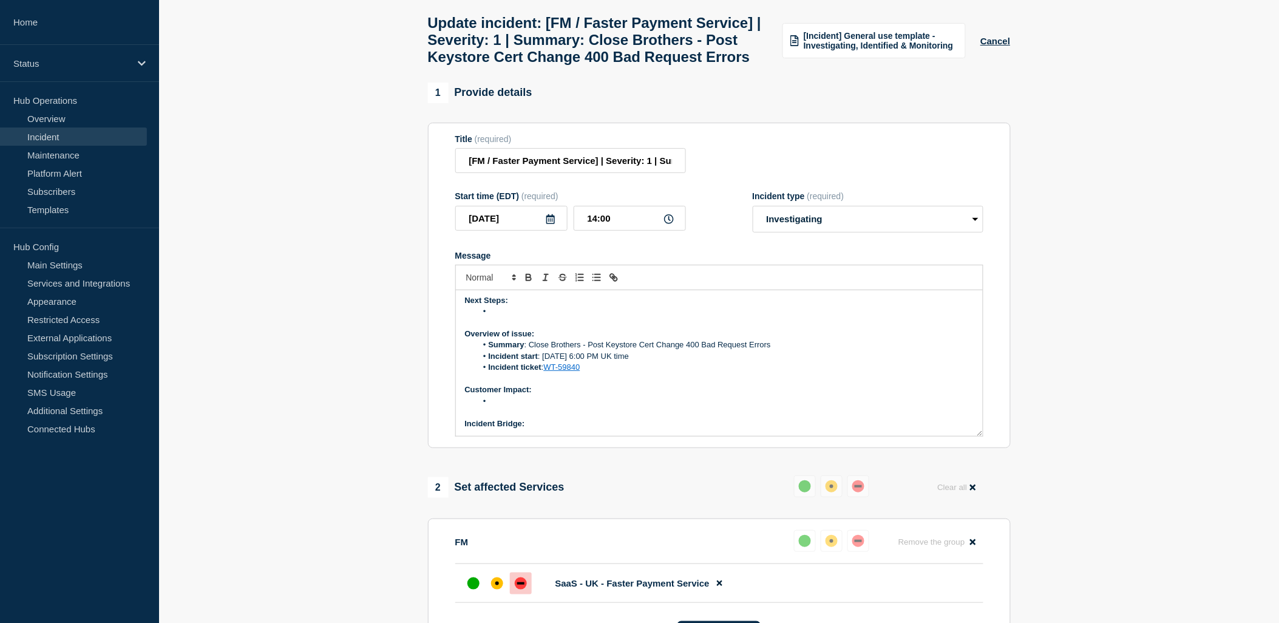
click at [514, 407] on li "Message" at bounding box center [724, 401] width 497 height 11
paste div "Message"
drag, startPoint x: 536, startPoint y: 433, endPoint x: 544, endPoint y: 432, distance: 8.7
click at [536, 407] on li "Close Brother (only customer impacted) cannot send payments to Bottomline." at bounding box center [724, 401] width 497 height 11
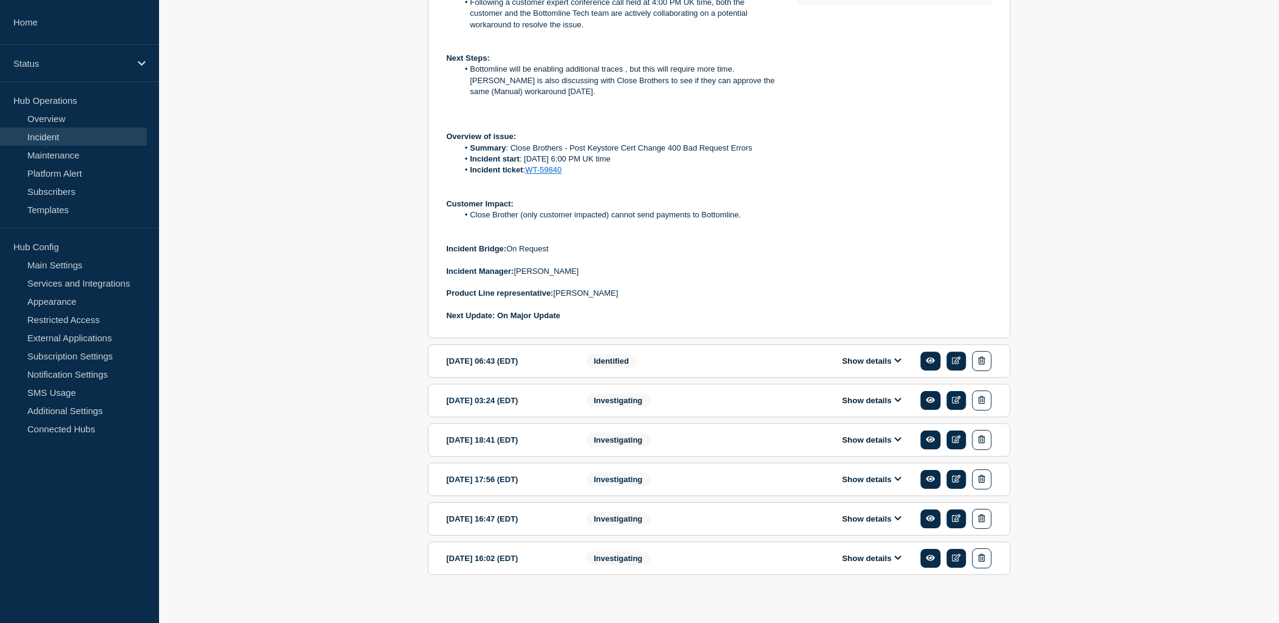
scroll to position [1067, 0]
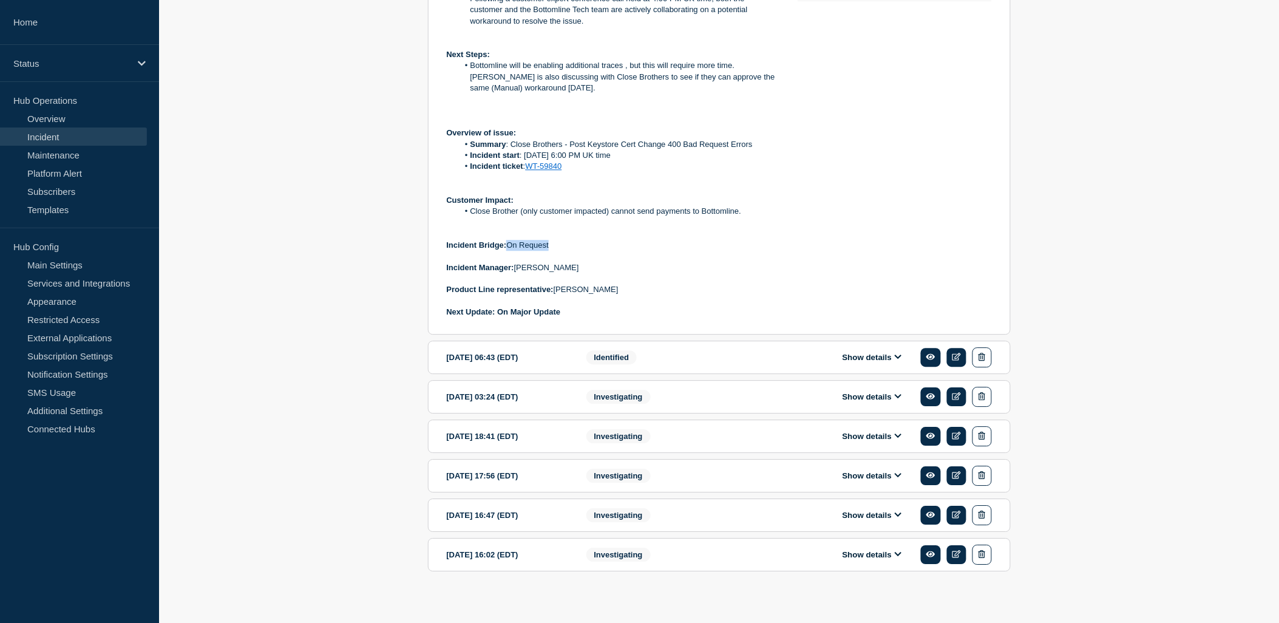
drag, startPoint x: 561, startPoint y: 284, endPoint x: 510, endPoint y: 282, distance: 50.4
click at [510, 251] on p "Incident Bridge: On Request" at bounding box center [612, 245] width 331 height 11
copy p "On Request"
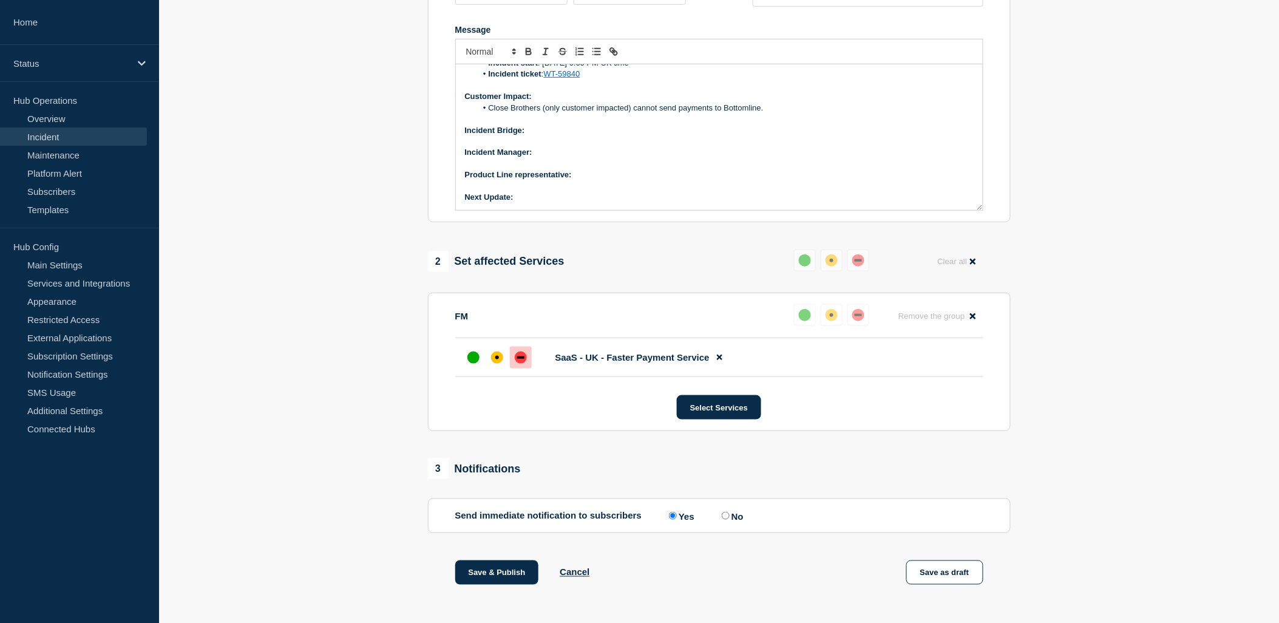
scroll to position [258, 0]
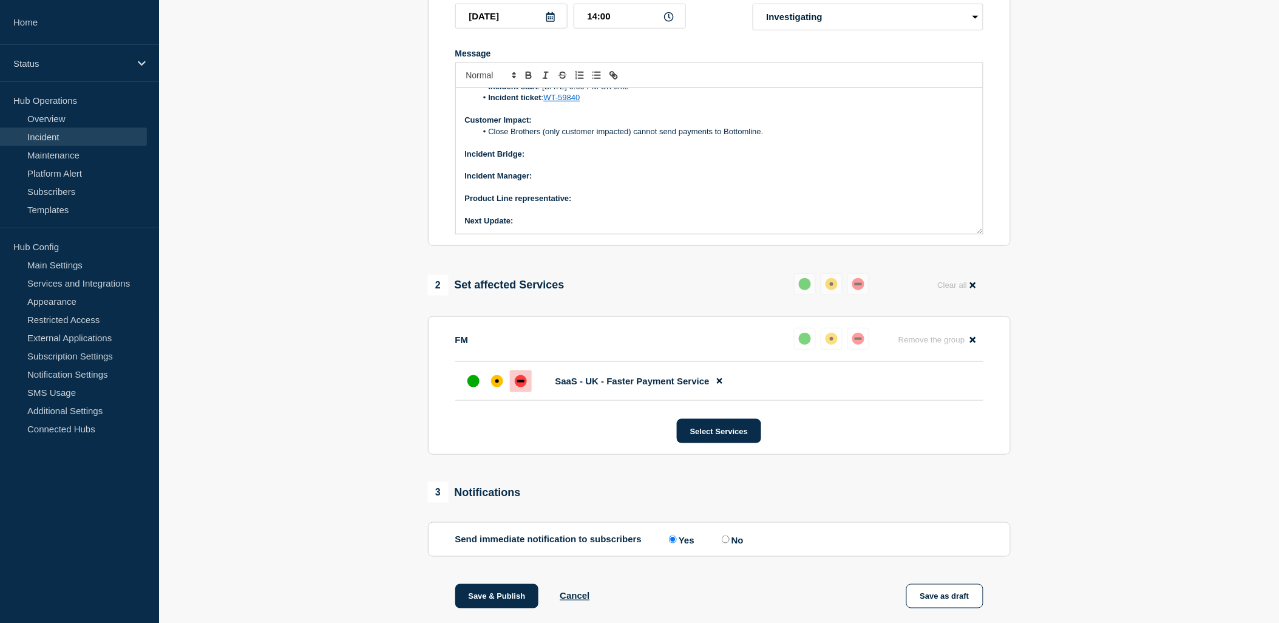
click at [536, 160] on p "Incident Bridge:" at bounding box center [719, 154] width 509 height 11
click at [543, 181] on p "Incident Manager:" at bounding box center [719, 176] width 509 height 11
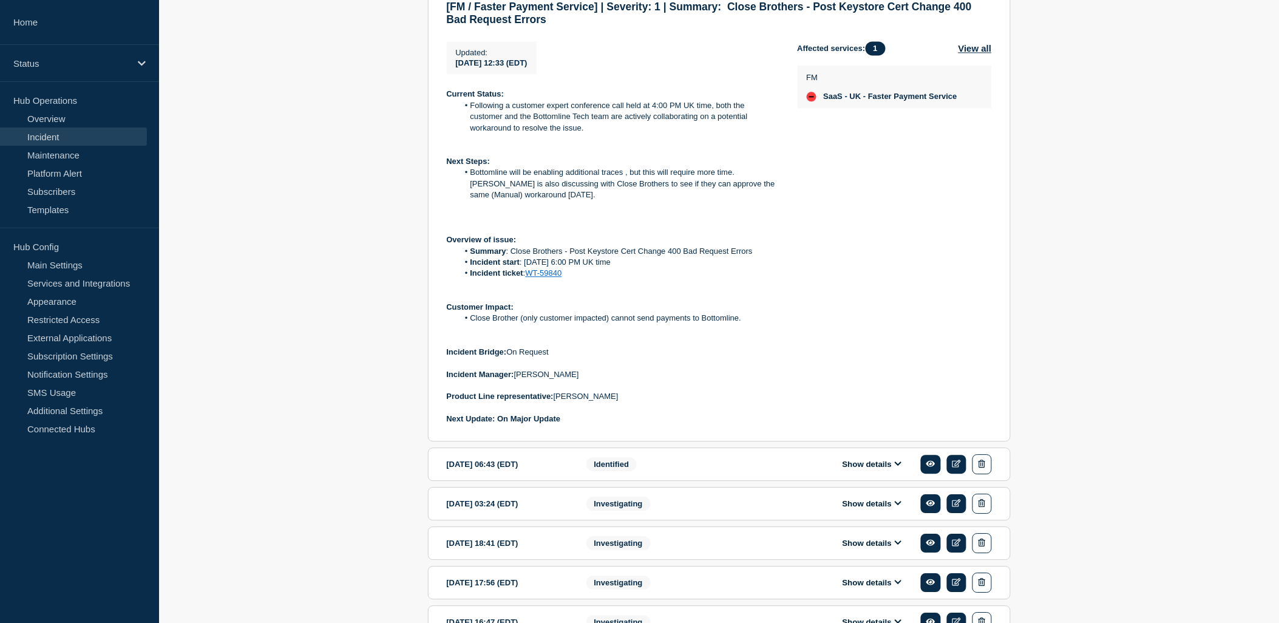
scroll to position [1067, 0]
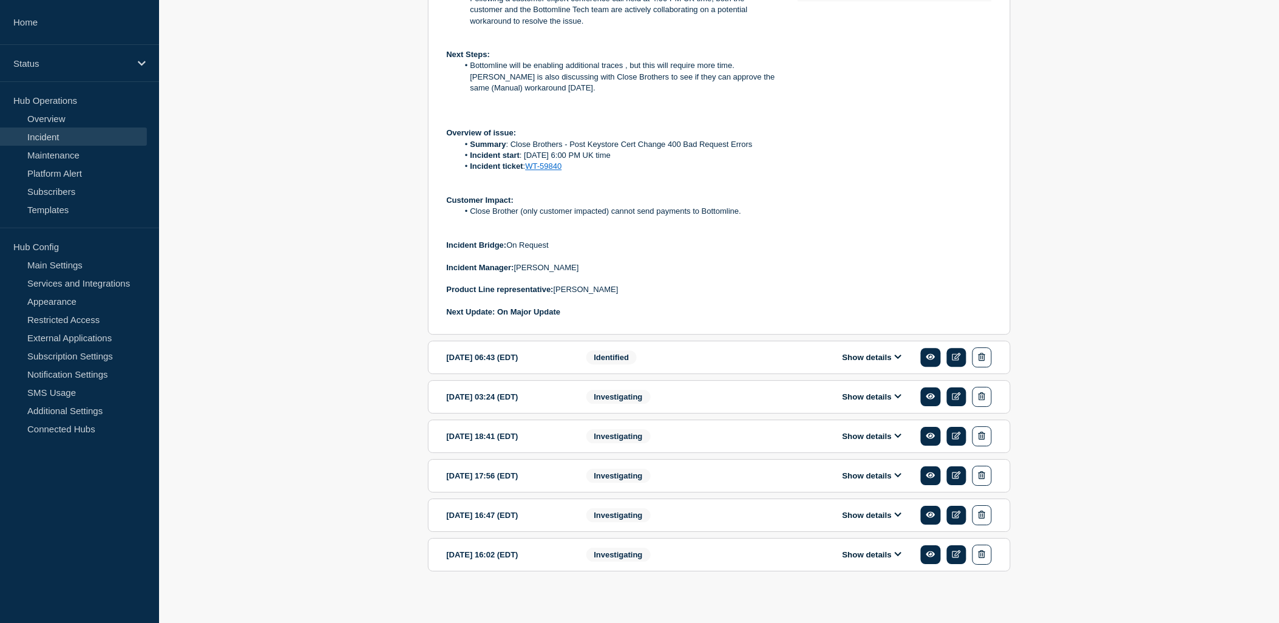
drag, startPoint x: 622, startPoint y: 327, endPoint x: 556, endPoint y: 330, distance: 66.2
click at [556, 295] on p "Product Line representative: [PERSON_NAME]" at bounding box center [612, 289] width 331 height 11
copy p "[PERSON_NAME]"
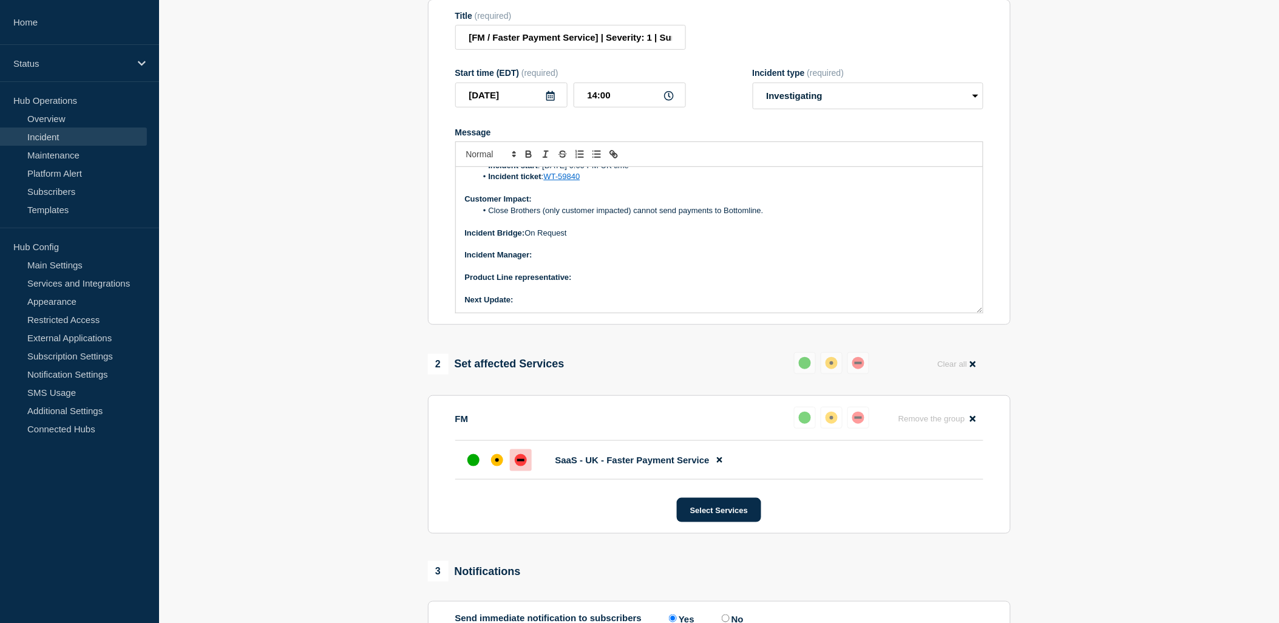
scroll to position [123, 0]
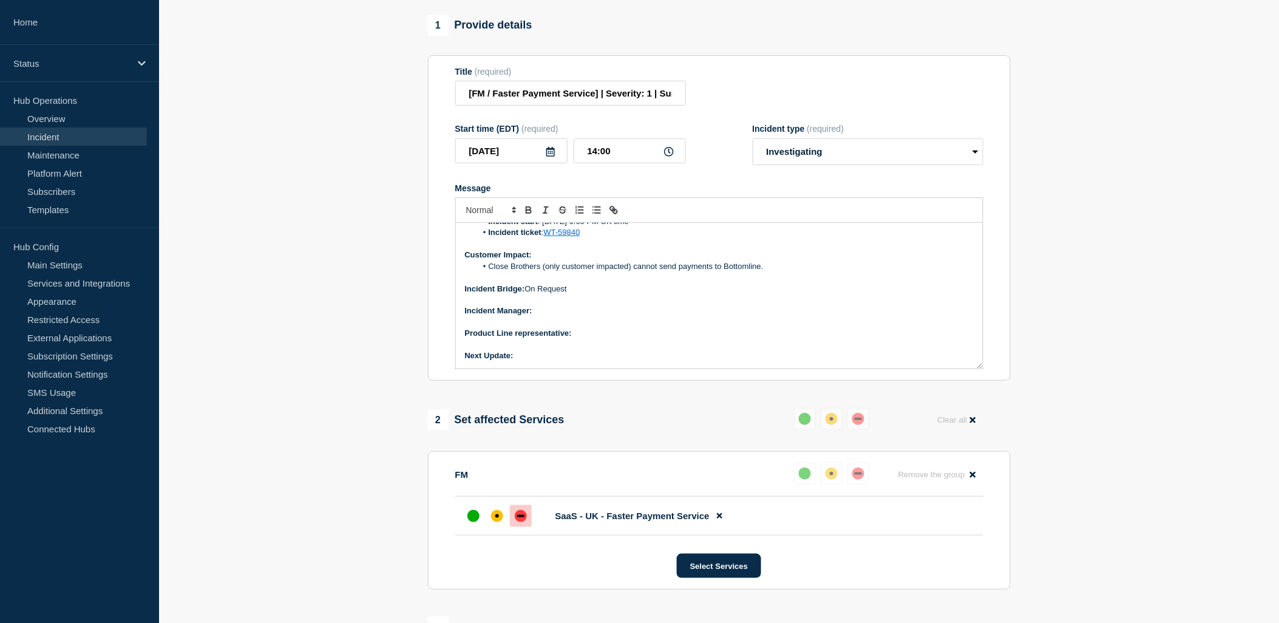
click at [598, 339] on p "Product Line representative:" at bounding box center [719, 333] width 509 height 11
click at [543, 361] on p "Next Update:" at bounding box center [719, 355] width 509 height 11
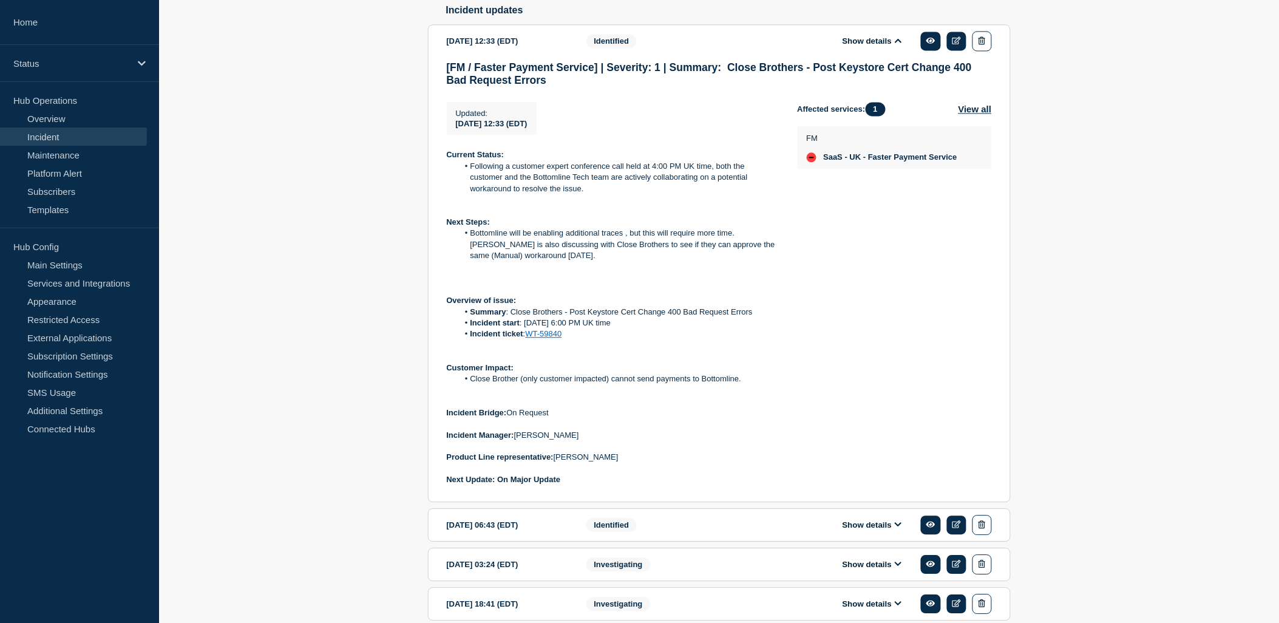
scroll to position [1000, 0]
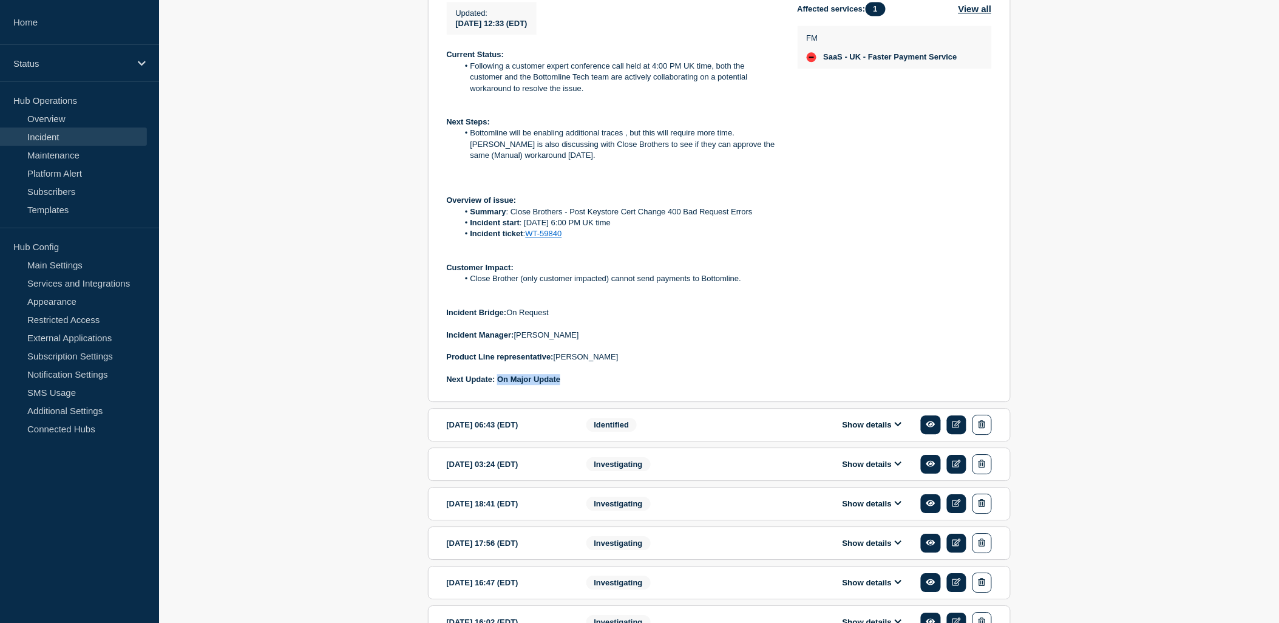
drag, startPoint x: 569, startPoint y: 421, endPoint x: 500, endPoint y: 419, distance: 69.2
click at [500, 385] on p "Next Update: On Major Update" at bounding box center [612, 379] width 331 height 11
copy strong "On Major Update"
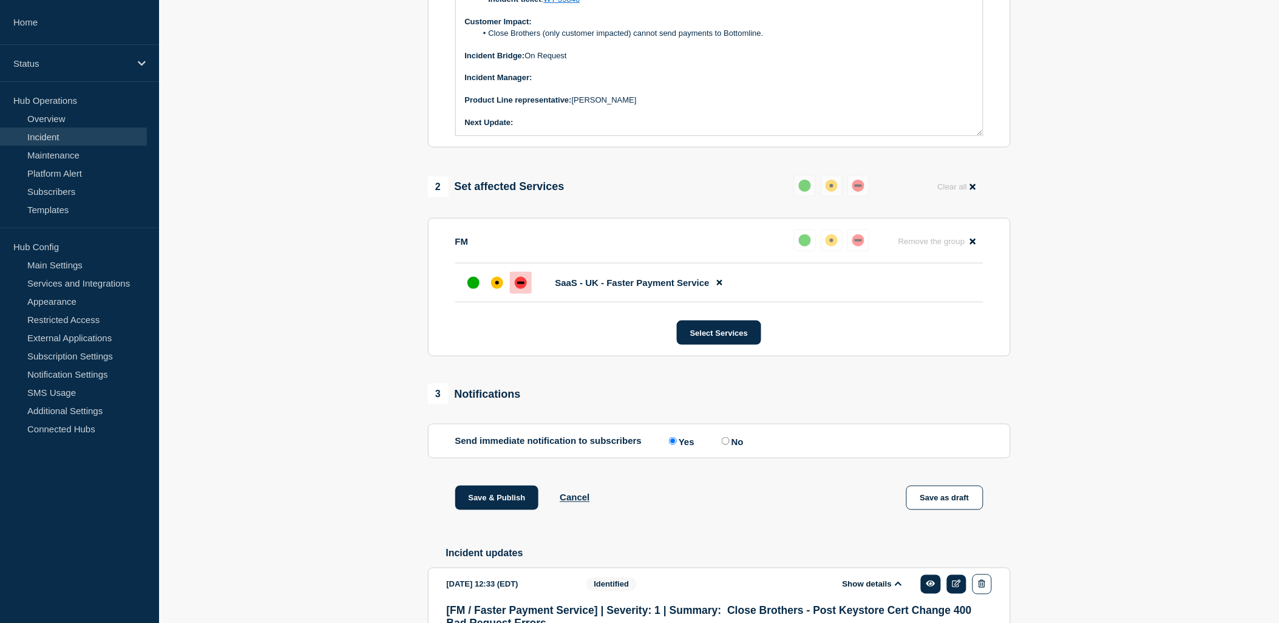
scroll to position [325, 0]
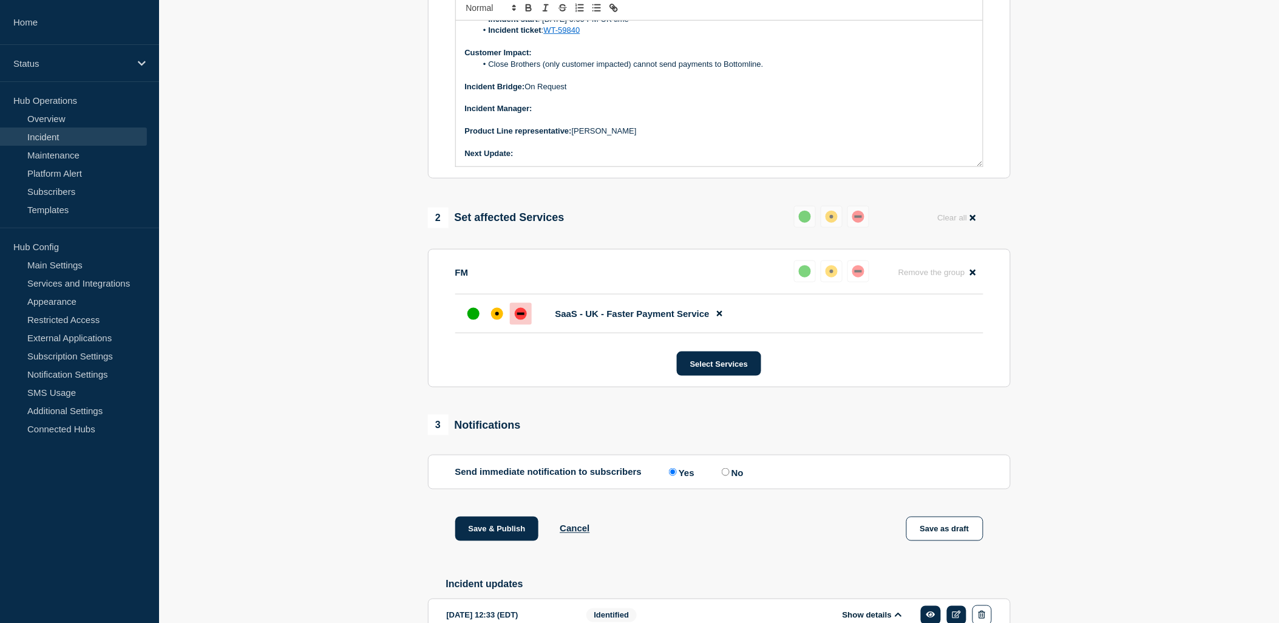
click at [542, 159] on p "Next Update:" at bounding box center [719, 153] width 509 height 11
drag, startPoint x: 577, startPoint y: 191, endPoint x: 514, endPoint y: 191, distance: 62.5
click at [514, 166] on div "Current Status: Next Steps: Overview of issue: Summary : Close Brothers - Post …" at bounding box center [719, 94] width 527 height 146
click at [529, 8] on icon "Toggle bold text" at bounding box center [528, 6] width 4 height 3
click at [559, 148] on p "Message" at bounding box center [719, 142] width 509 height 11
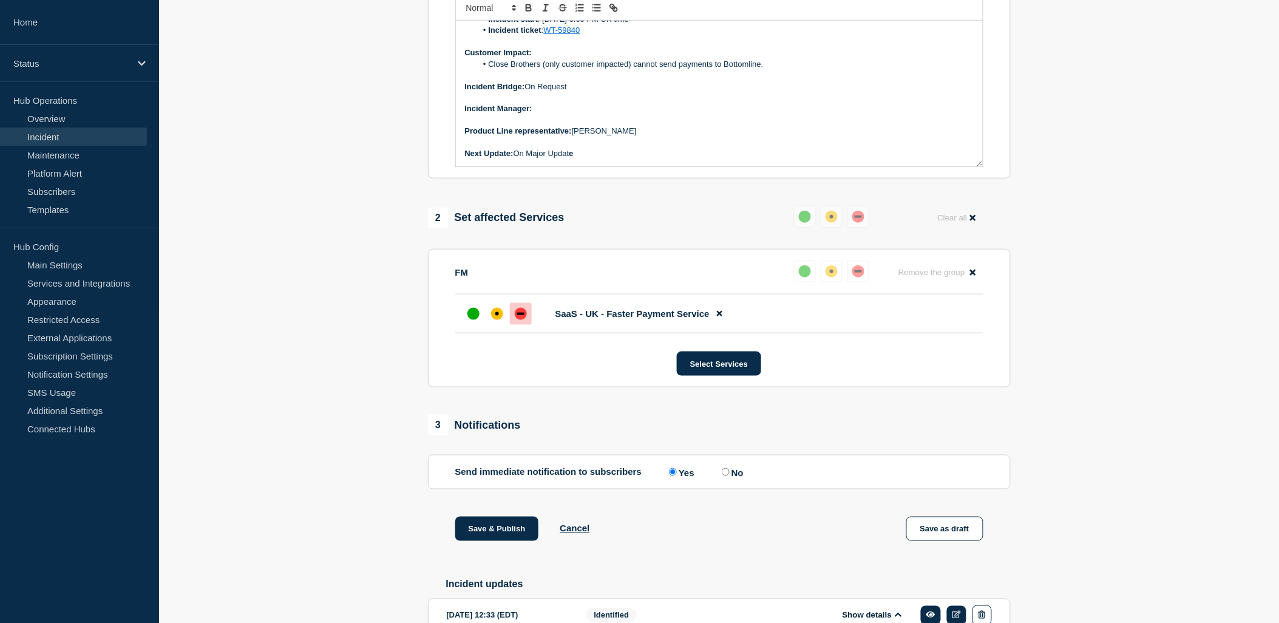
click at [553, 114] on p "Incident Manager:" at bounding box center [719, 108] width 509 height 11
drag, startPoint x: 536, startPoint y: 138, endPoint x: 599, endPoint y: 143, distance: 63.4
click at [599, 114] on p "Incident Manager: [PERSON_NAME]" at bounding box center [719, 108] width 509 height 11
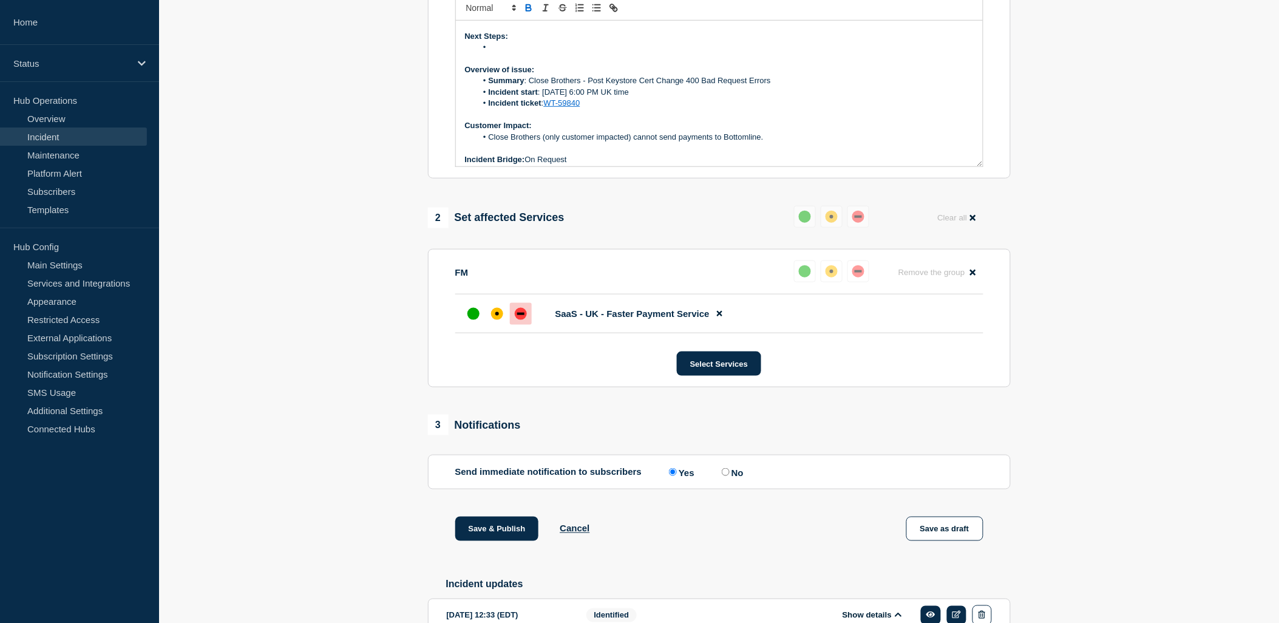
scroll to position [0, 0]
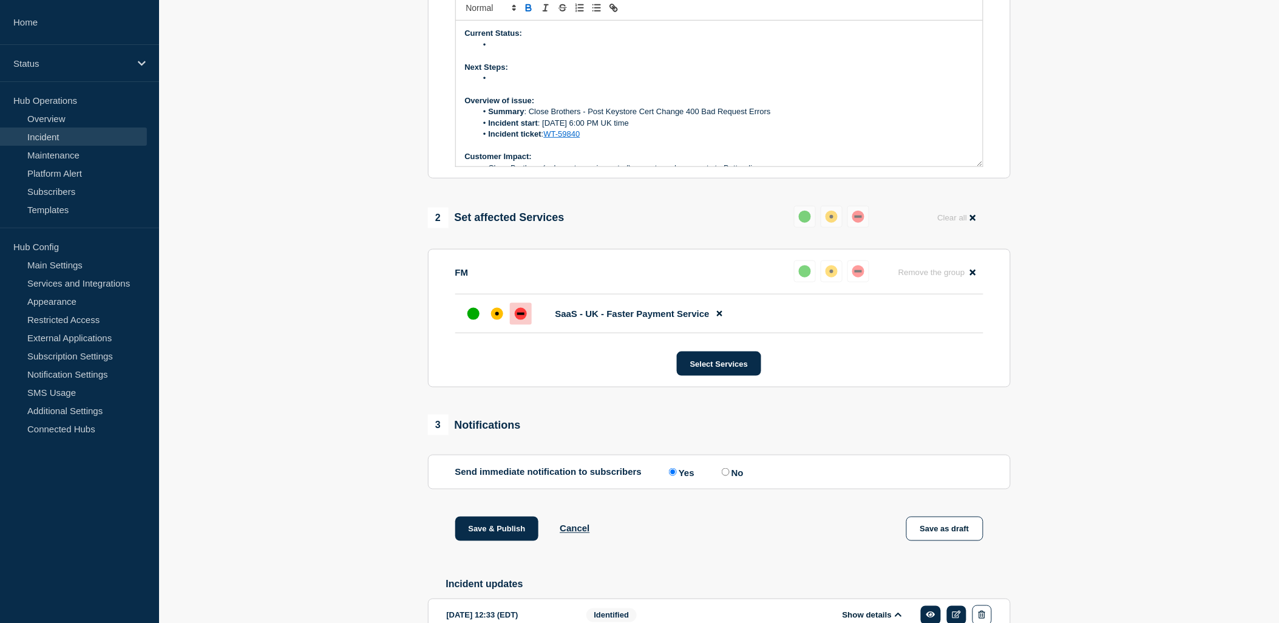
click at [528, 13] on icon "Toggle bold text" at bounding box center [528, 7] width 11 height 11
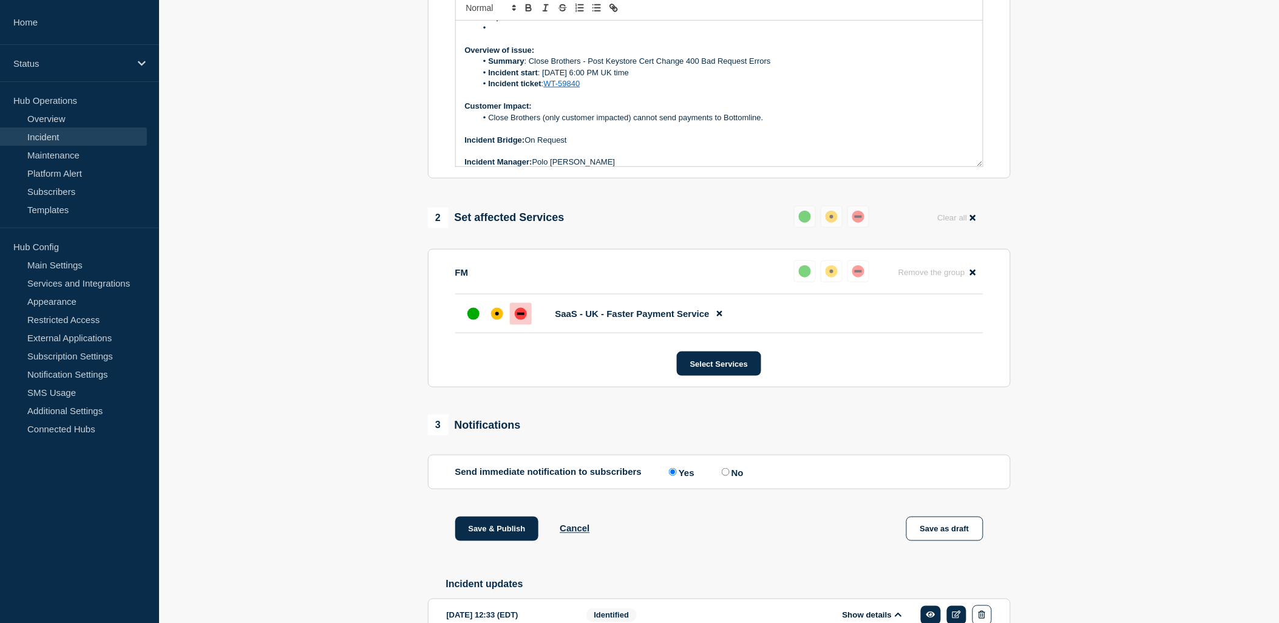
click at [688, 123] on li "Close Brothers (only customer impacted) cannot send payments to Bottomline." at bounding box center [724, 117] width 497 height 11
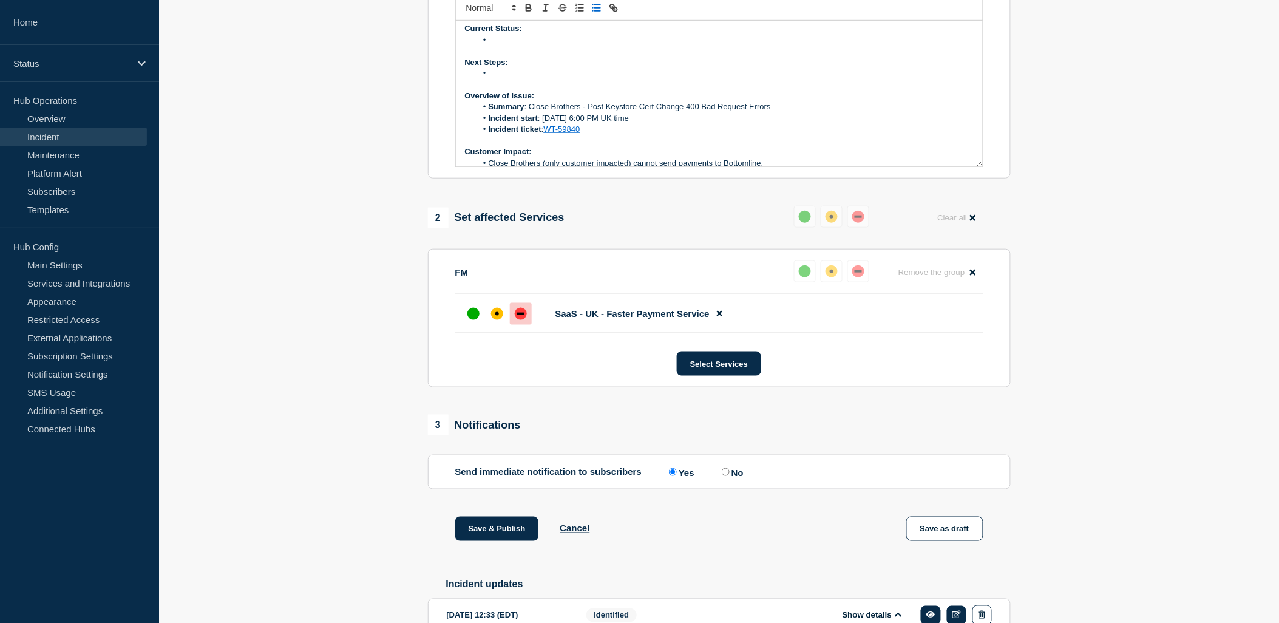
scroll to position [0, 0]
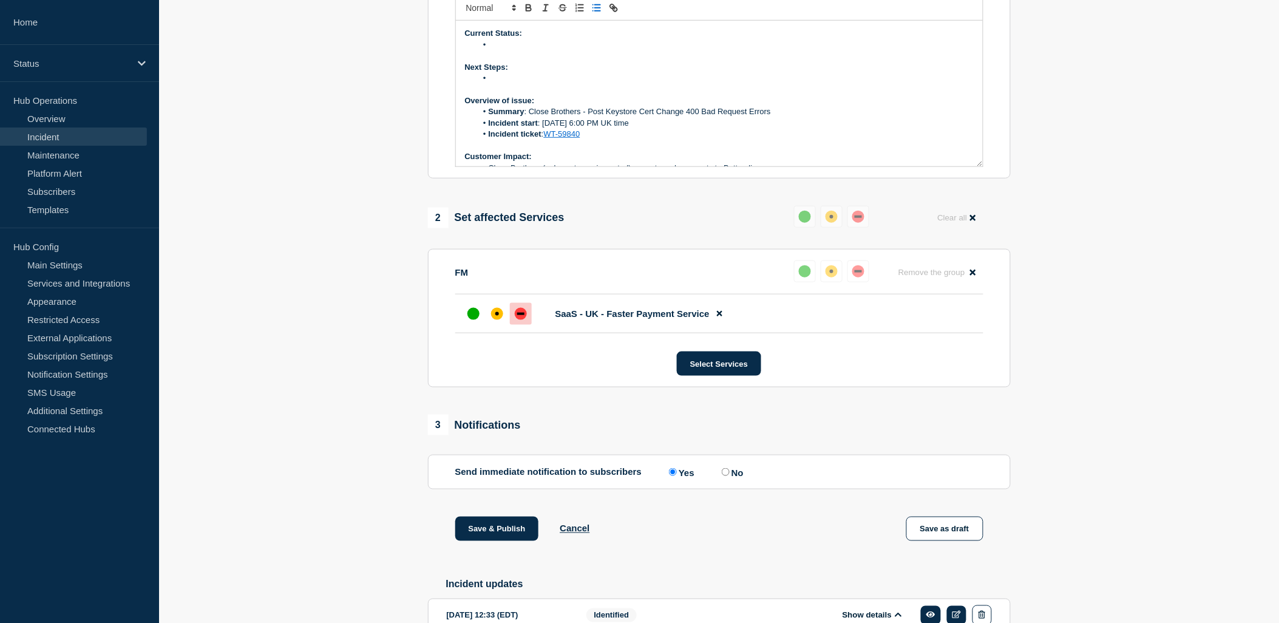
click at [498, 84] on li "Message" at bounding box center [724, 78] width 497 height 11
click at [514, 50] on li "Message" at bounding box center [724, 44] width 497 height 11
click at [622, 61] on p "Message" at bounding box center [719, 55] width 509 height 11
click at [623, 61] on p "Message" at bounding box center [719, 55] width 509 height 11
click at [621, 50] on li "Support teams have identified" at bounding box center [724, 44] width 497 height 11
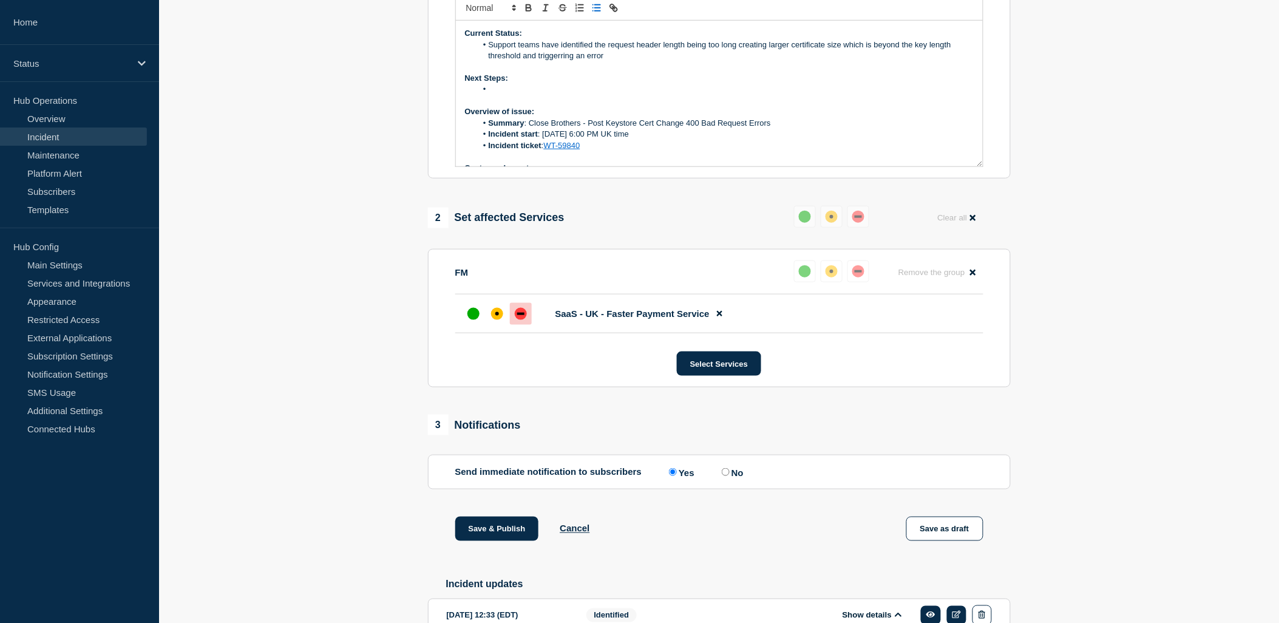
click at [627, 62] on li "Support teams have identified the request header length being too long creating…" at bounding box center [724, 50] width 497 height 22
click at [494, 95] on li "Message" at bounding box center [724, 89] width 497 height 11
click at [622, 62] on li "Support teams have identified the request header length being too long creating…" at bounding box center [724, 50] width 497 height 22
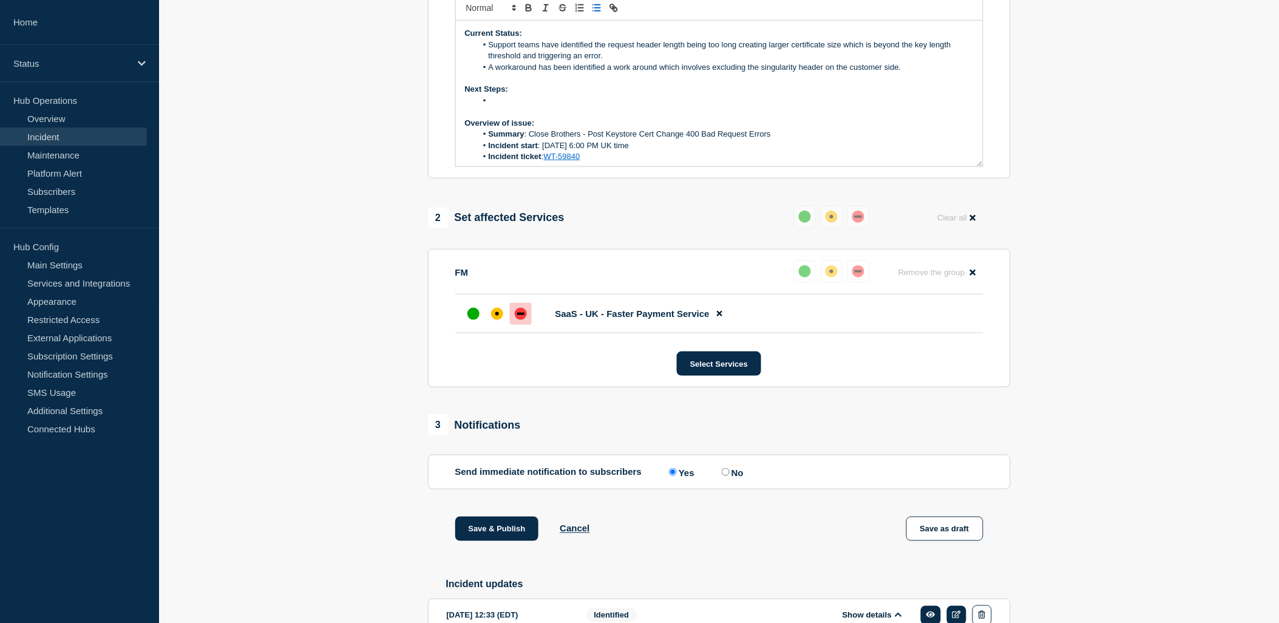
click at [522, 106] on li "Message" at bounding box center [724, 100] width 497 height 11
click at [611, 62] on li "Support teams have identified the request header length being too long creating…" at bounding box center [724, 50] width 497 height 22
click at [552, 106] on li "Bottomline will" at bounding box center [724, 100] width 497 height 11
click at [839, 117] on p "Message" at bounding box center [719, 111] width 509 height 11
click at [935, 106] on li "Bottomline will present the workaround to the customer while working in paralle…" at bounding box center [724, 100] width 497 height 11
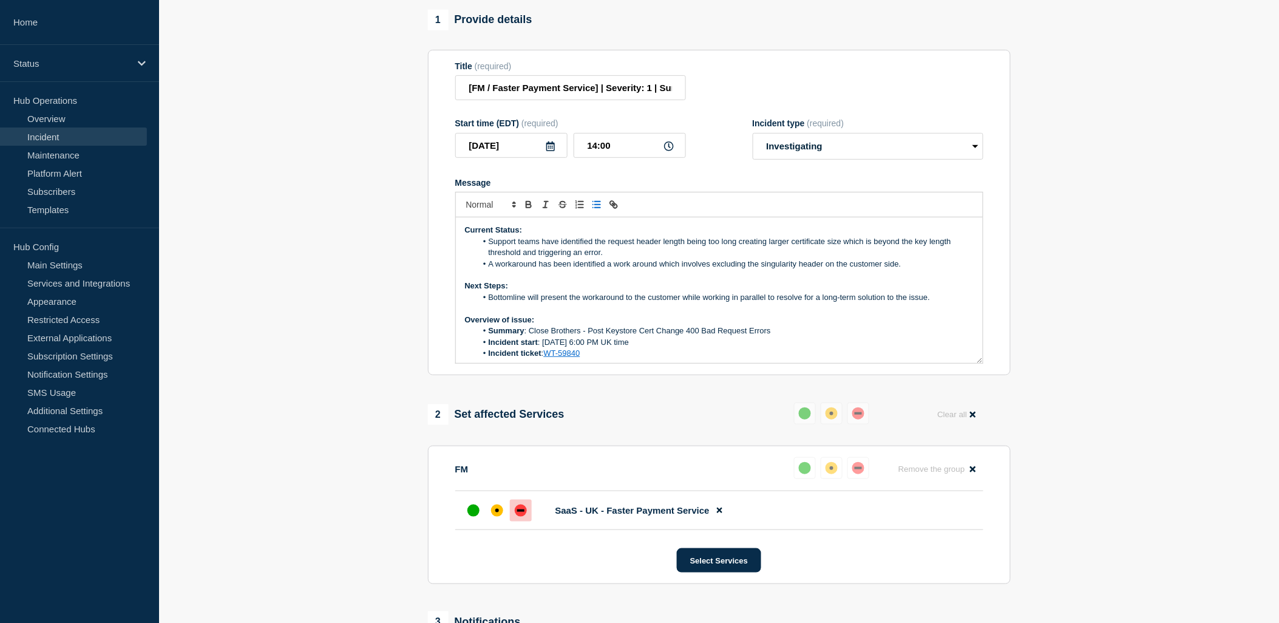
scroll to position [123, 0]
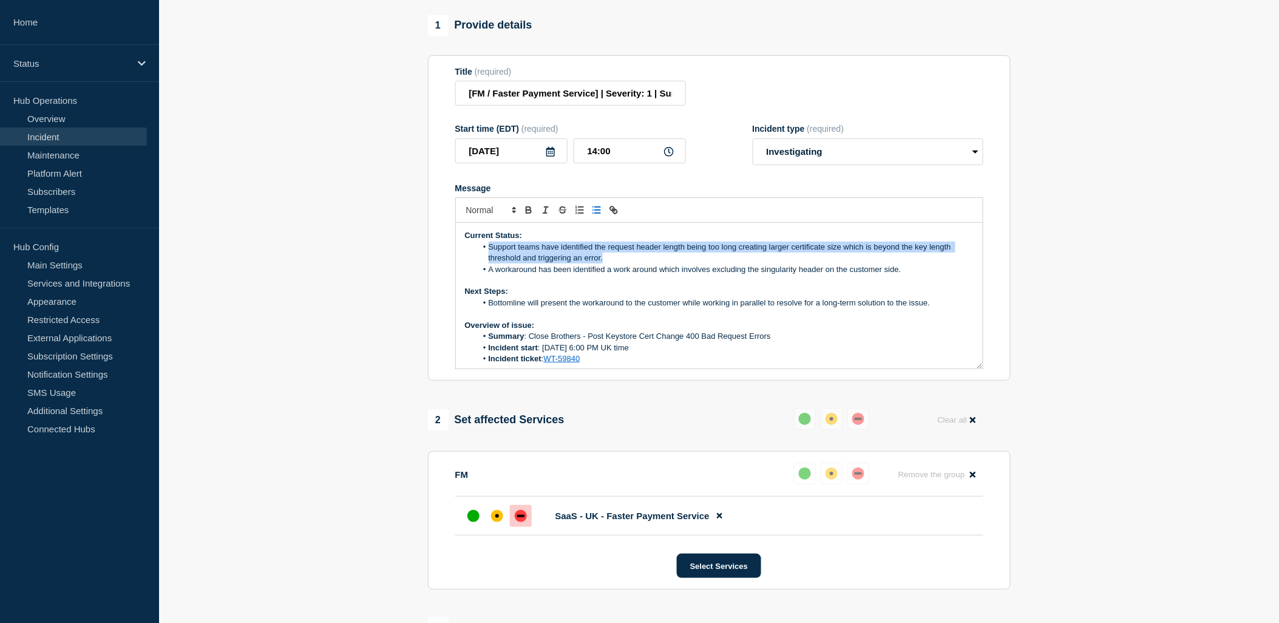
drag, startPoint x: 583, startPoint y: 290, endPoint x: 489, endPoint y: 276, distance: 95.0
click at [489, 264] on li "Support teams have identified the request header length being too long creating…" at bounding box center [724, 253] width 497 height 22
copy li "Support teams have identified the request header length being too long creating…"
click at [622, 264] on li "Support teams have identified the request header length being too long creating…" at bounding box center [724, 253] width 497 height 22
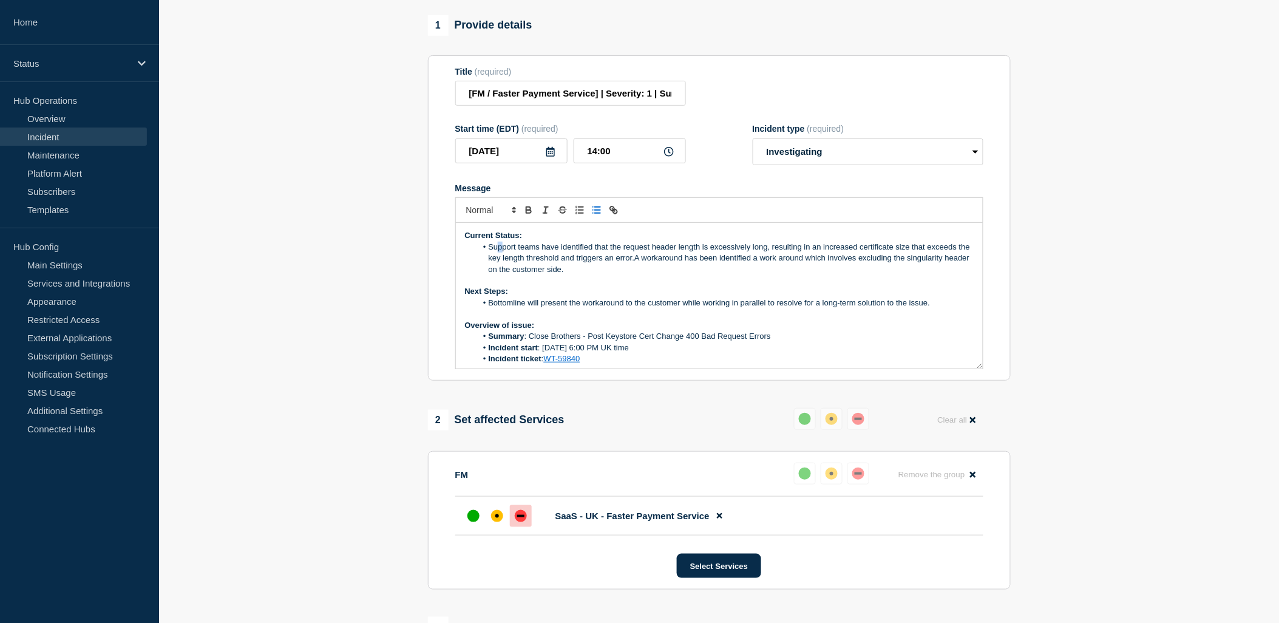
drag, startPoint x: 622, startPoint y: 290, endPoint x: 510, endPoint y: 282, distance: 112.0
click at [638, 297] on p "Next Steps:" at bounding box center [719, 291] width 509 height 11
click at [631, 264] on li "Support teams have identified the request header length being too long creating…" at bounding box center [724, 253] width 497 height 22
click at [625, 264] on li "Support teams have identified the request header length being too long creating…" at bounding box center [724, 253] width 497 height 22
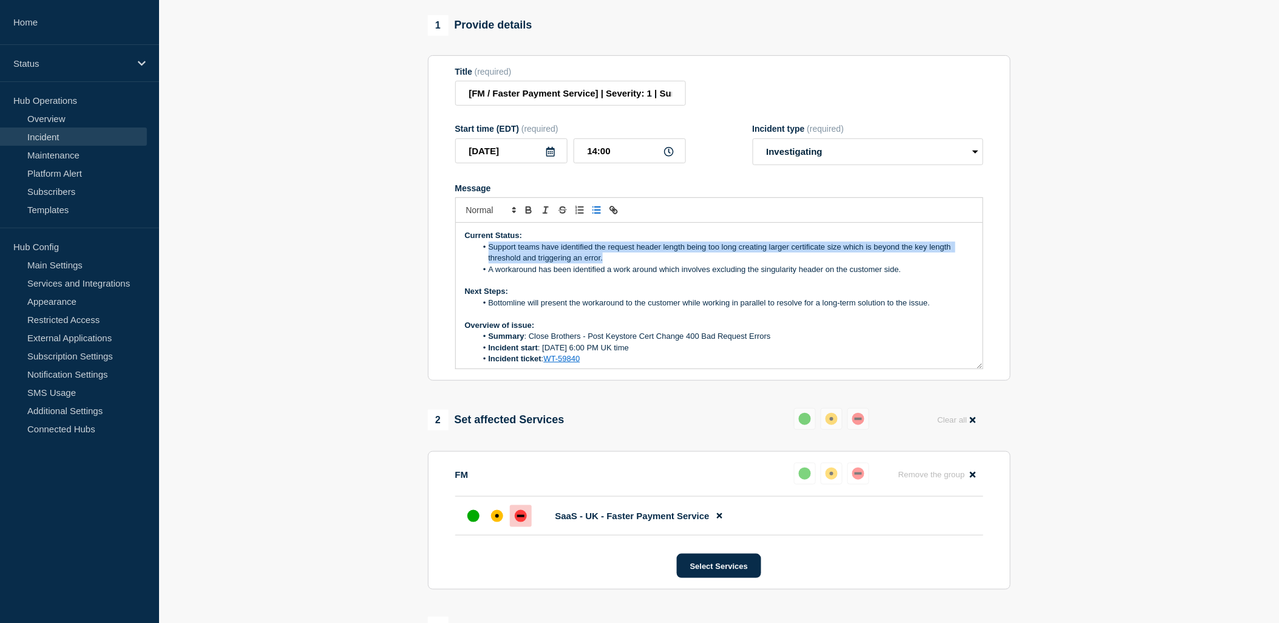
drag, startPoint x: 622, startPoint y: 290, endPoint x: 490, endPoint y: 278, distance: 132.9
click at [490, 264] on li "Support teams have identified the request header length being too long creating…" at bounding box center [724, 253] width 497 height 22
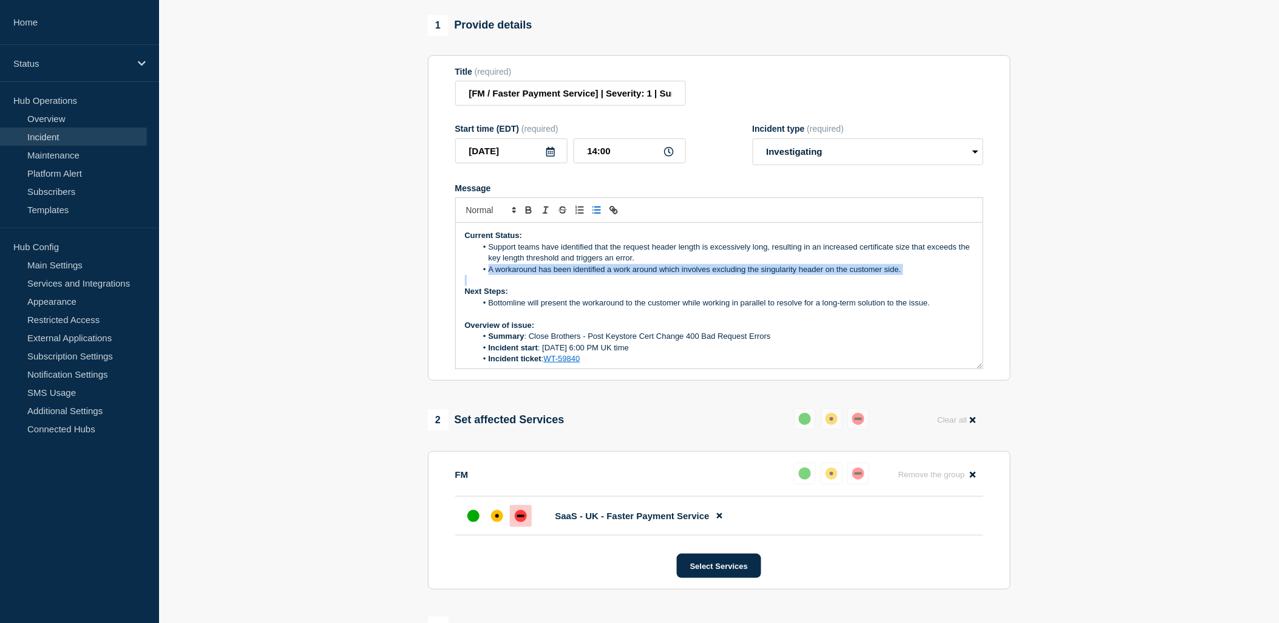
drag, startPoint x: 486, startPoint y: 300, endPoint x: 912, endPoint y: 310, distance: 426.2
click at [912, 310] on div "Current Status: Support teams have identified that the request header length is…" at bounding box center [719, 296] width 527 height 146
copy li "A workaround has been identified a work around which involves excluding the sin…"
click at [628, 297] on p "Next Steps:" at bounding box center [719, 291] width 509 height 11
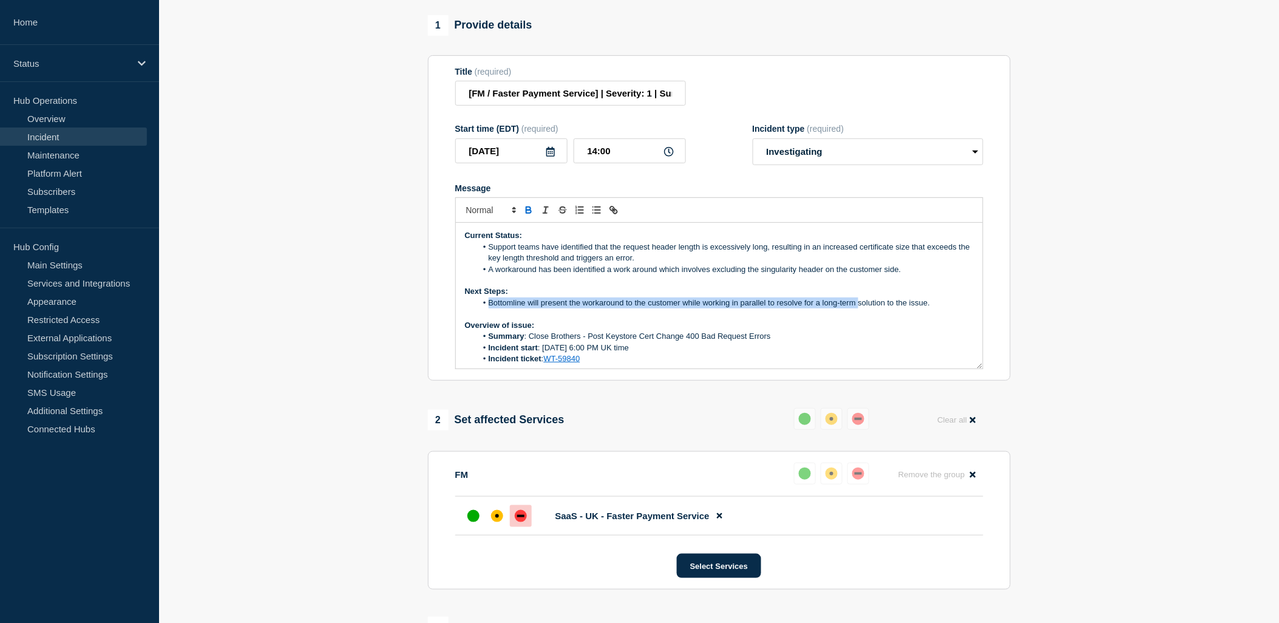
drag, startPoint x: 487, startPoint y: 334, endPoint x: 859, endPoint y: 334, distance: 372.1
click at [859, 308] on li "Bottomline will present the workaround to the customer while working in paralle…" at bounding box center [724, 302] width 497 height 11
click at [742, 308] on li "Bottomline will present the workaround to the customer while working in paralle…" at bounding box center [724, 302] width 497 height 11
drag, startPoint x: 526, startPoint y: 336, endPoint x: 1139, endPoint y: 337, distance: 613.7
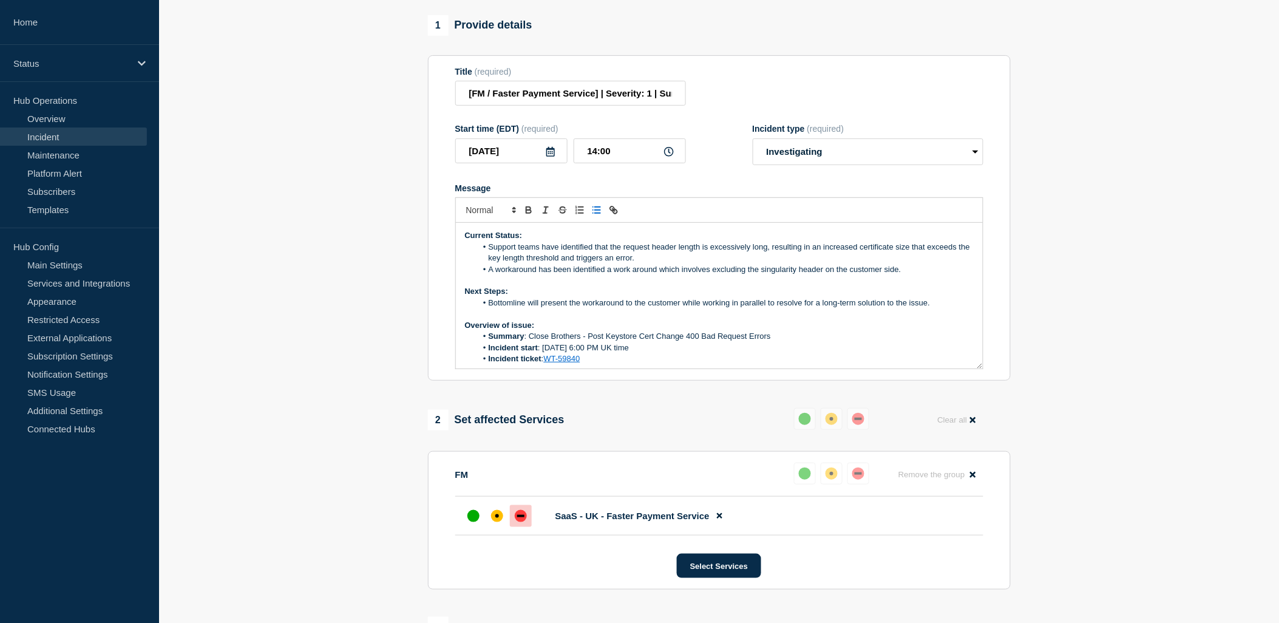
click at [727, 331] on p "Overview of issue:" at bounding box center [719, 325] width 509 height 11
drag, startPoint x: 530, startPoint y: 332, endPoint x: 989, endPoint y: 341, distance: 459.6
click at [989, 341] on section "Title (required) [FM / Faster Payment Service] | Severity: 1 | Summary: Close B…" at bounding box center [719, 218] width 583 height 326
copy li "will present the workaround to the customer while working in parallel to resolv…"
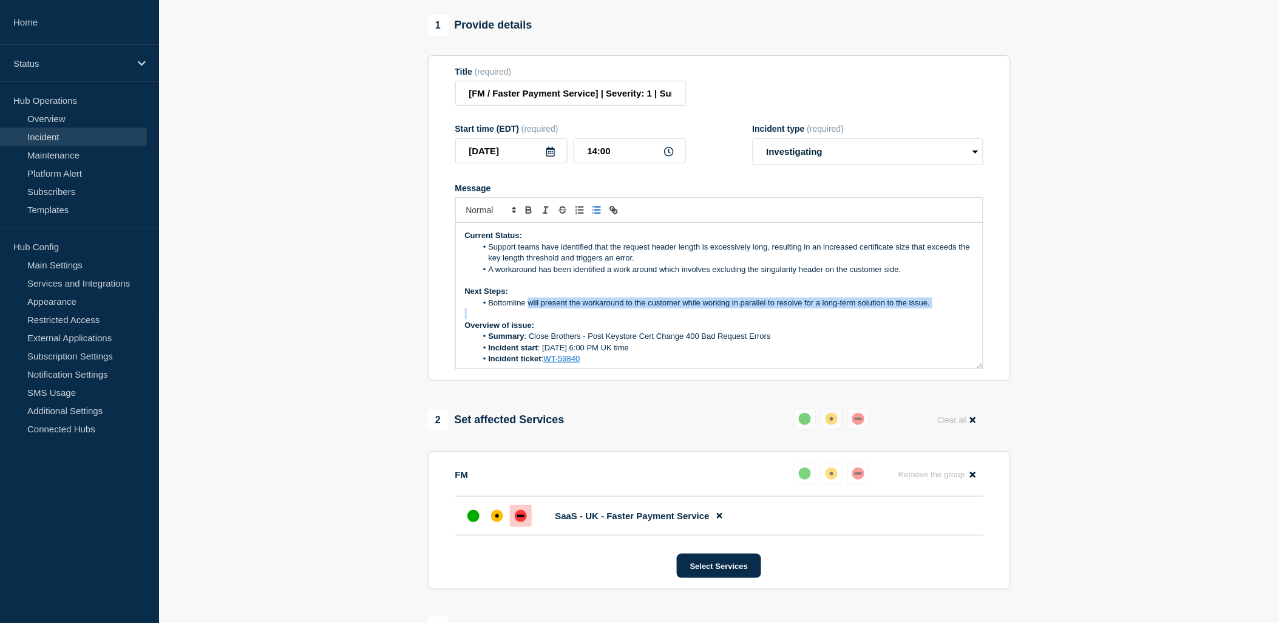
drag, startPoint x: 603, startPoint y: 333, endPoint x: 596, endPoint y: 332, distance: 6.7
click at [603, 308] on li "Bottomline will present the workaround to the customer while working in paralle…" at bounding box center [724, 302] width 497 height 11
click at [531, 308] on li "Bottomline will present the workaround to the customer while working in paralle…" at bounding box center [724, 302] width 497 height 11
click at [531, 297] on p "Next Steps:" at bounding box center [719, 291] width 509 height 11
drag, startPoint x: 583, startPoint y: 338, endPoint x: 895, endPoint y: 351, distance: 312.2
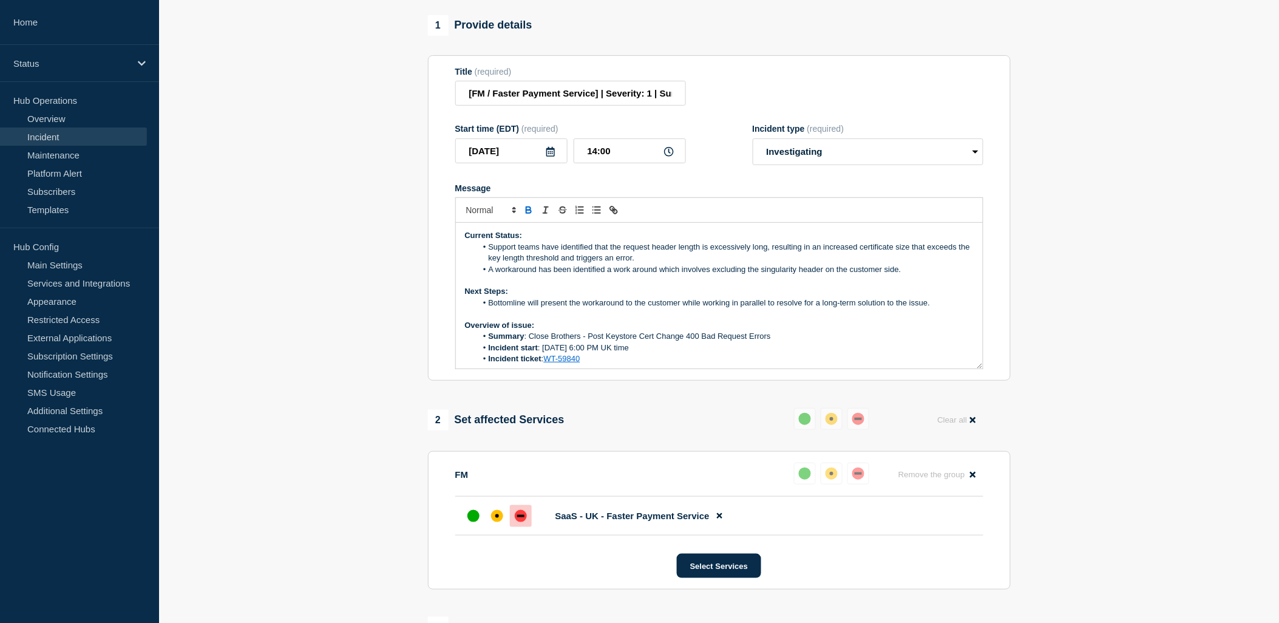
click at [895, 351] on div "Current Status: Support teams have identified that the request header length is…" at bounding box center [719, 296] width 527 height 146
drag, startPoint x: 844, startPoint y: 341, endPoint x: 835, endPoint y: 342, distance: 9.7
click at [844, 319] on p "Message" at bounding box center [719, 313] width 509 height 11
click at [806, 308] on li "Bottomline will present the workaround to the customer while working in paralle…" at bounding box center [724, 302] width 497 height 11
click at [909, 308] on li "Bottomline will present the workaround to the customer while working in paralle…" at bounding box center [724, 302] width 497 height 11
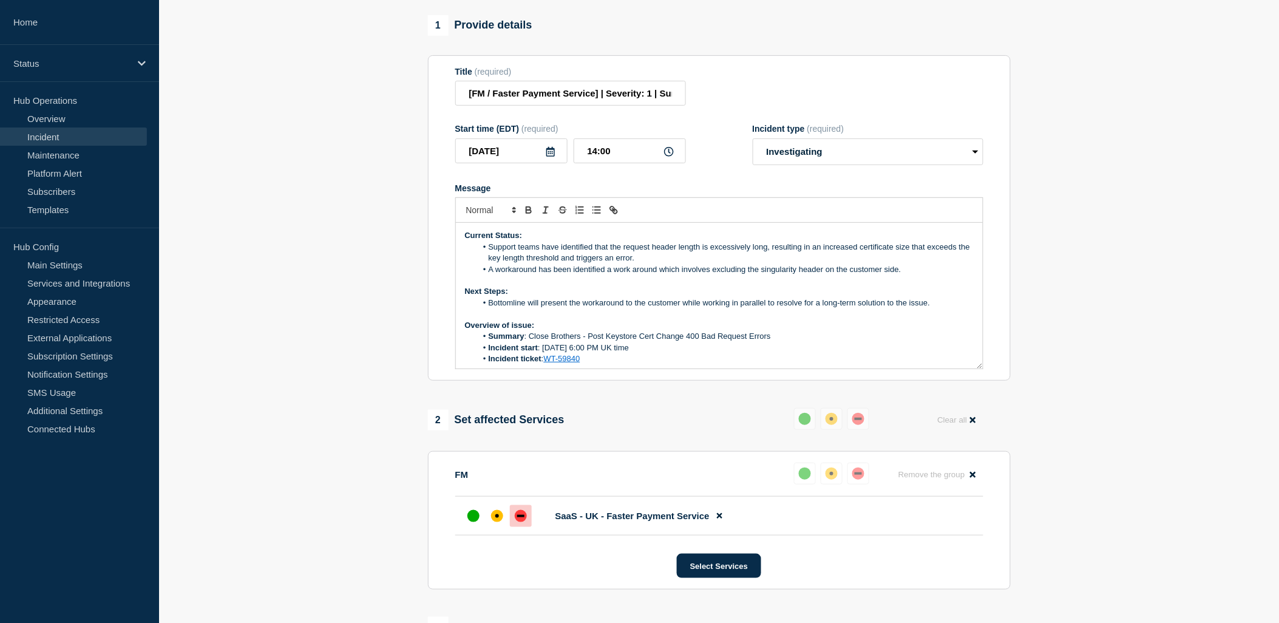
click at [835, 319] on p "Message" at bounding box center [719, 313] width 509 height 11
drag, startPoint x: 531, startPoint y: 331, endPoint x: 898, endPoint y: 343, distance: 368.0
click at [898, 343] on div "Current Status: Support teams have identified that the request header length is…" at bounding box center [719, 296] width 527 height 146
click at [947, 308] on li "Bottomline will present the workaround to the customer while working in paralle…" at bounding box center [724, 302] width 497 height 11
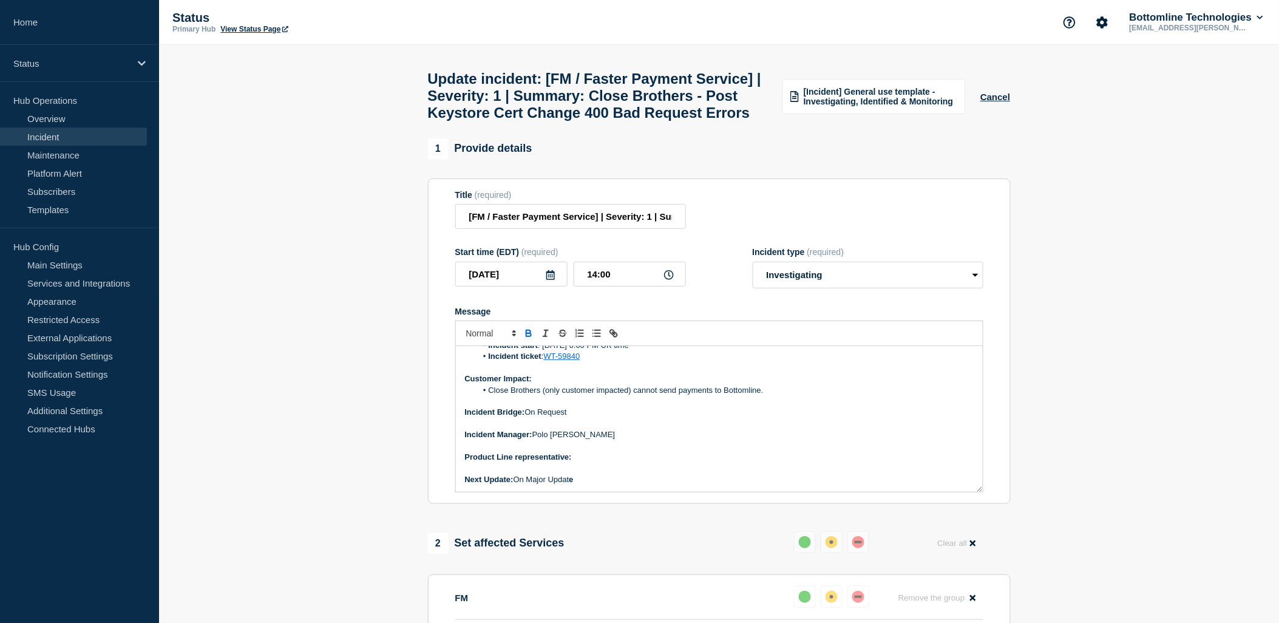
click at [526, 333] on icon "Toggle bold text" at bounding box center [528, 331] width 4 height 3
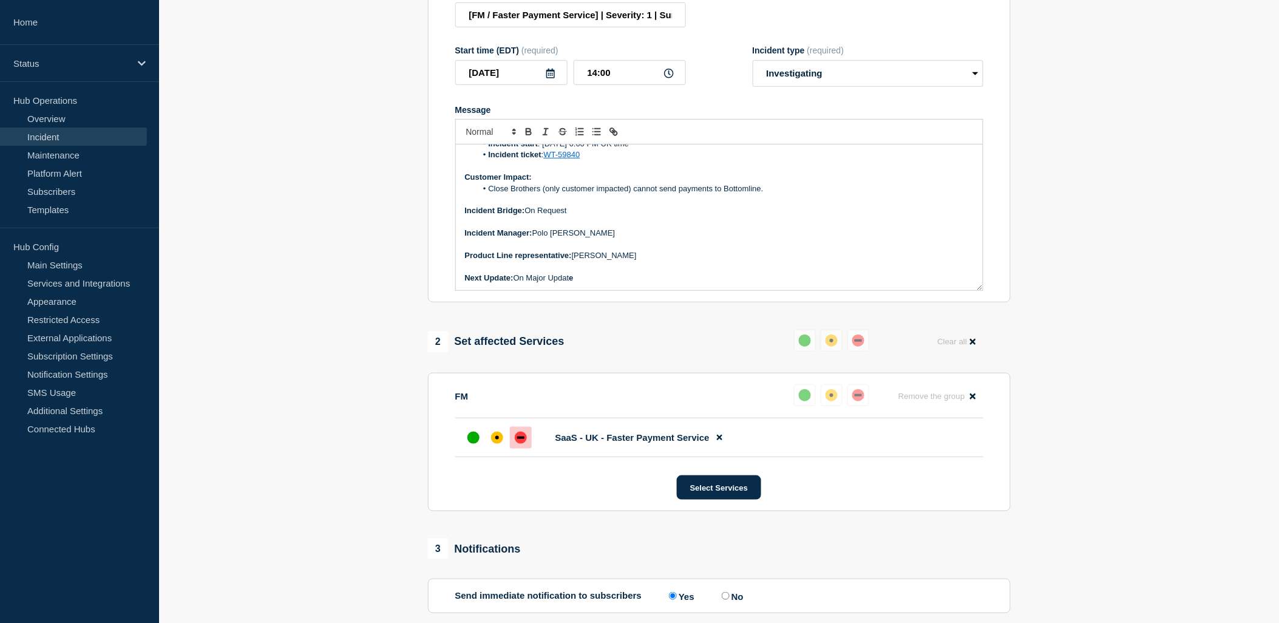
scroll to position [202, 0]
click at [586, 283] on p "Next Update: On Major Updat e" at bounding box center [719, 277] width 509 height 11
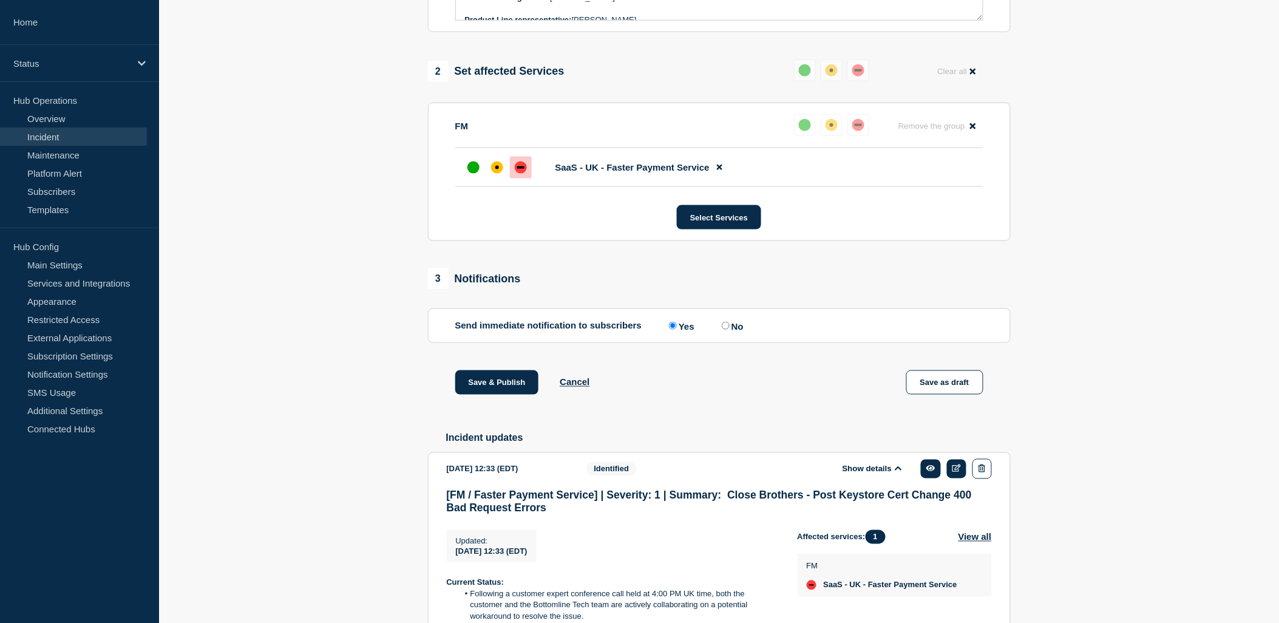
scroll to position [126, 0]
click at [585, 13] on p "Next Update: [DATE] AM" at bounding box center [719, 7] width 509 height 11
click at [566, 13] on p "Next Update: [DATE], 0Oct AM" at bounding box center [719, 7] width 509 height 11
click at [585, 13] on p "Next Update: [DATE], 01-Oct AM" at bounding box center [719, 7] width 509 height 11
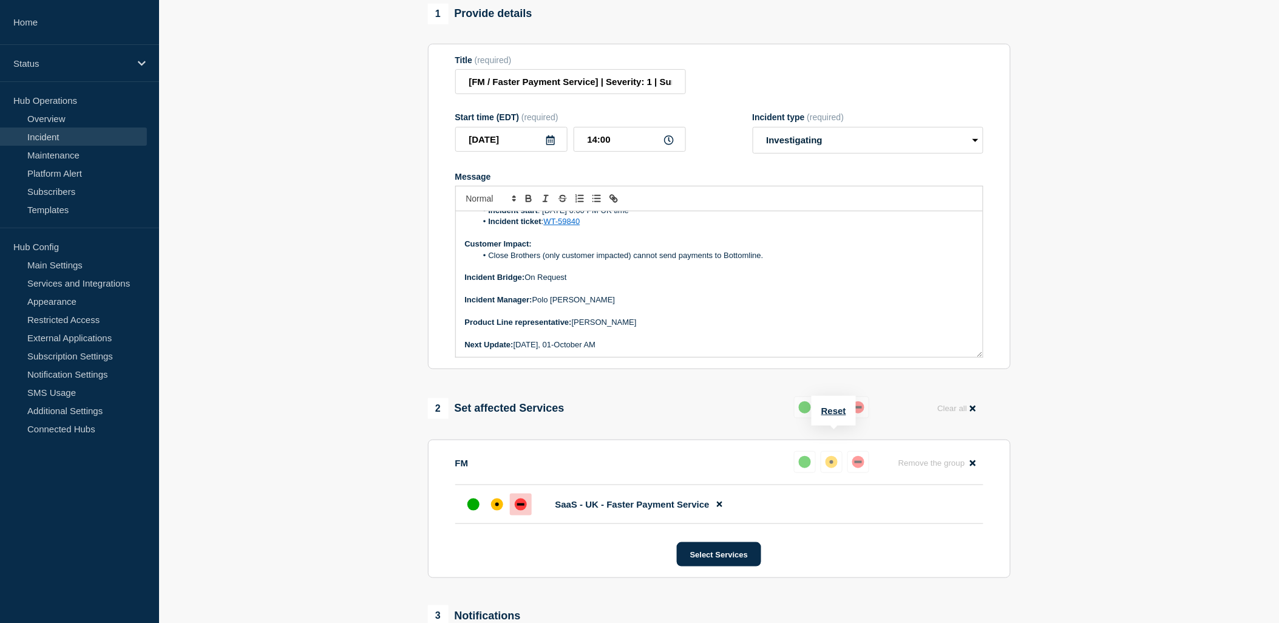
scroll to position [0, 0]
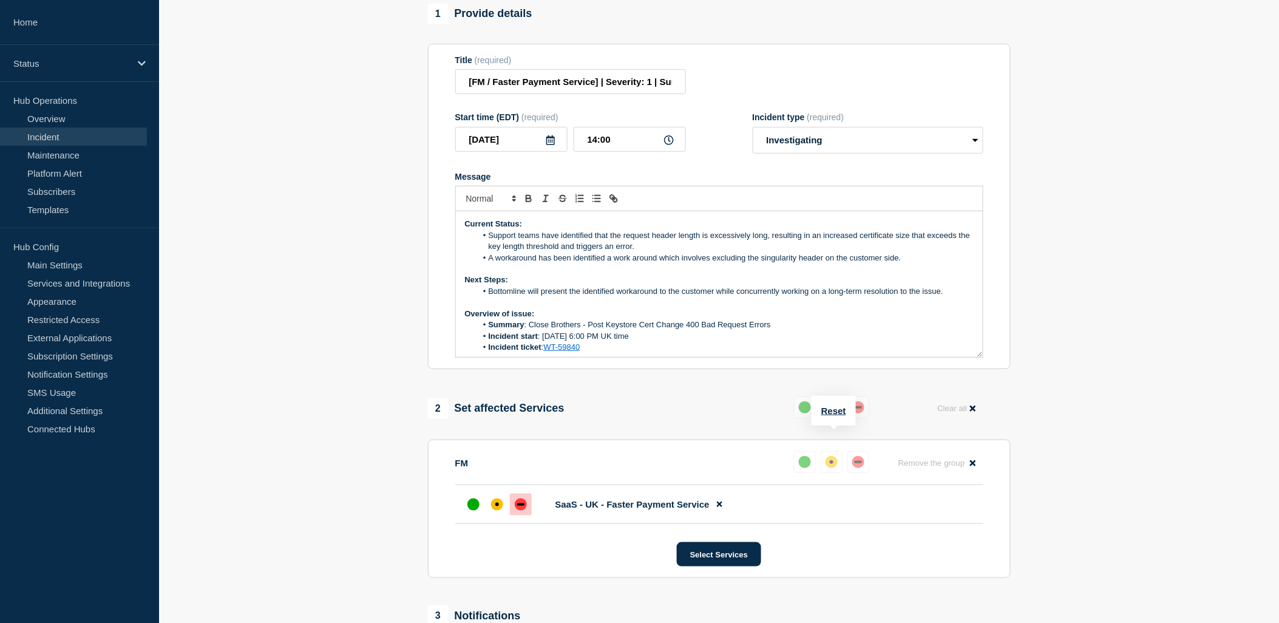
click at [646, 229] on p "Current Status:" at bounding box center [719, 224] width 509 height 11
click at [652, 253] on li "Support teams have identified that the request header length is excessively lon…" at bounding box center [724, 241] width 497 height 22
click at [830, 297] on li "Bottomline will present the identified workaround to the customer while concurr…" at bounding box center [724, 291] width 497 height 11
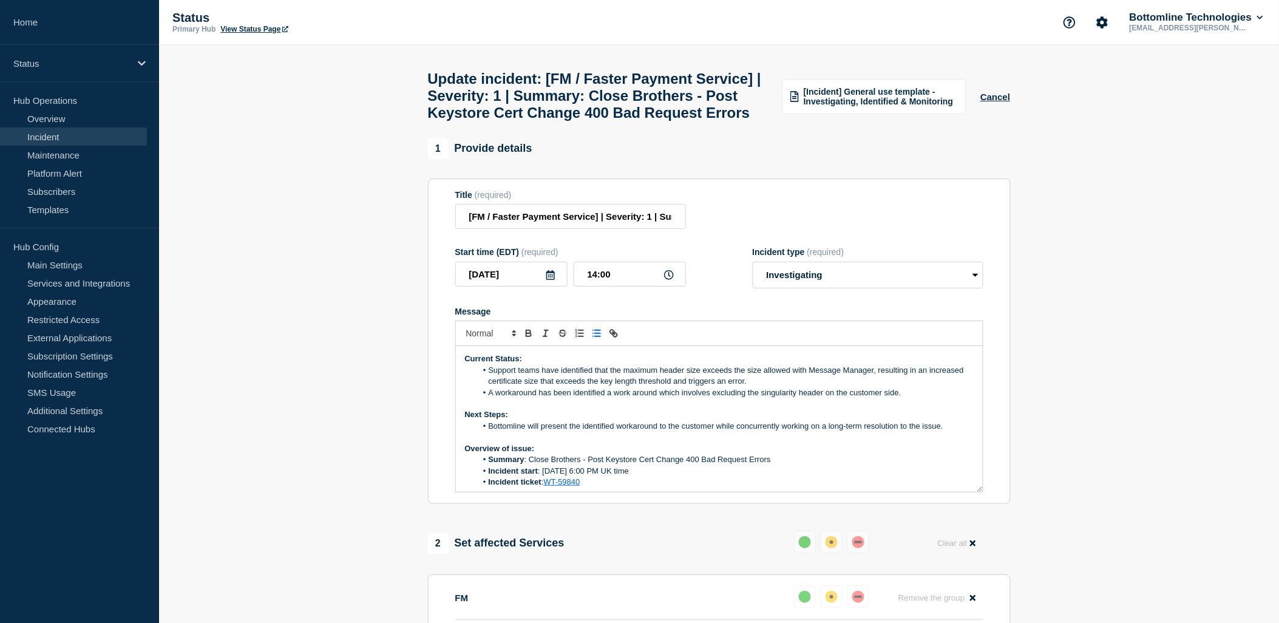
click at [765, 387] on li "Support teams have identified that the maximum header size exceeds the size all…" at bounding box center [724, 376] width 497 height 22
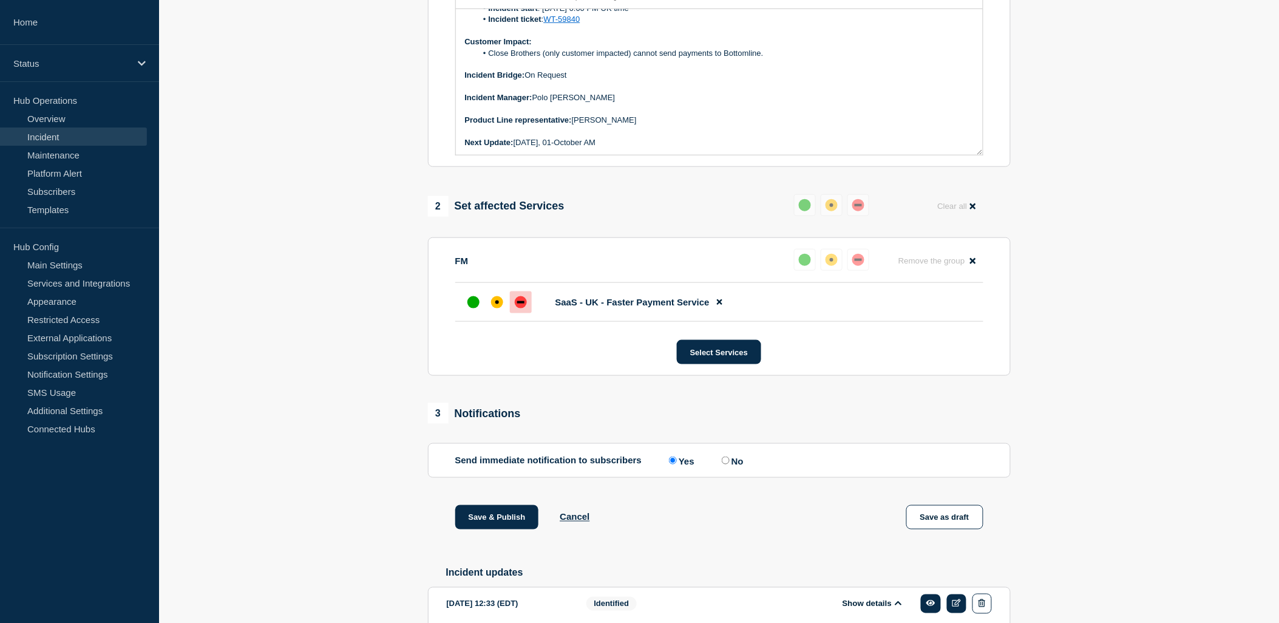
scroll to position [404, 0]
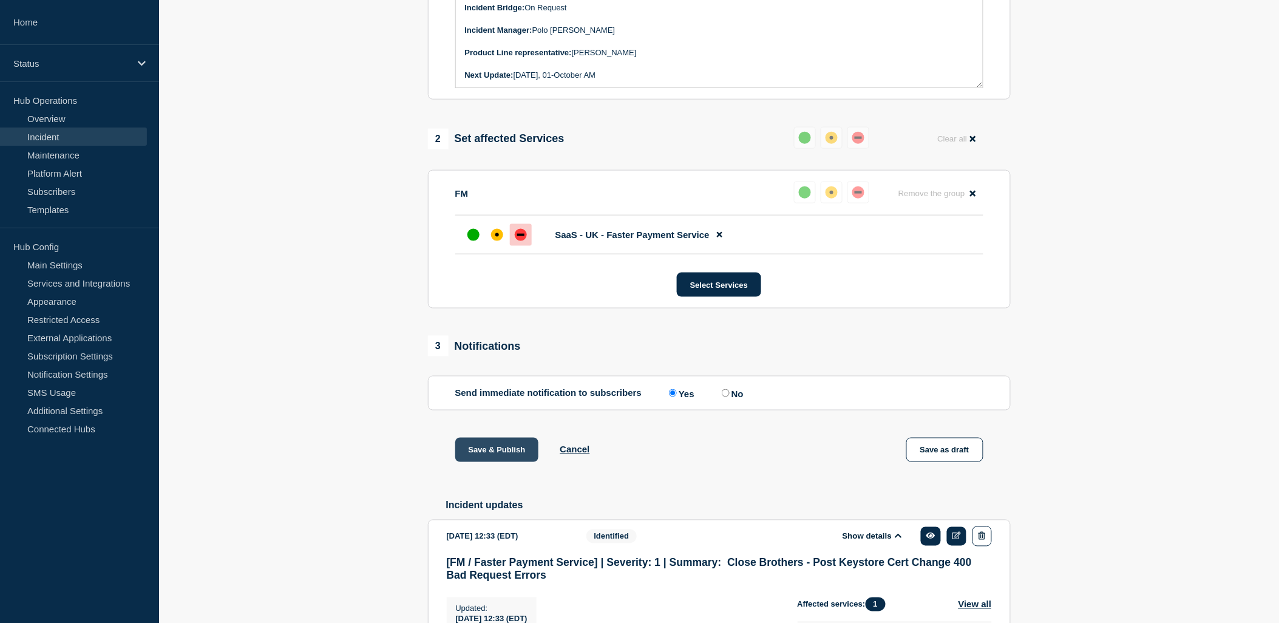
click at [500, 462] on button "Save & Publish" at bounding box center [497, 450] width 84 height 24
